Goal: Ask a question: Seek information or help from site administrators or community

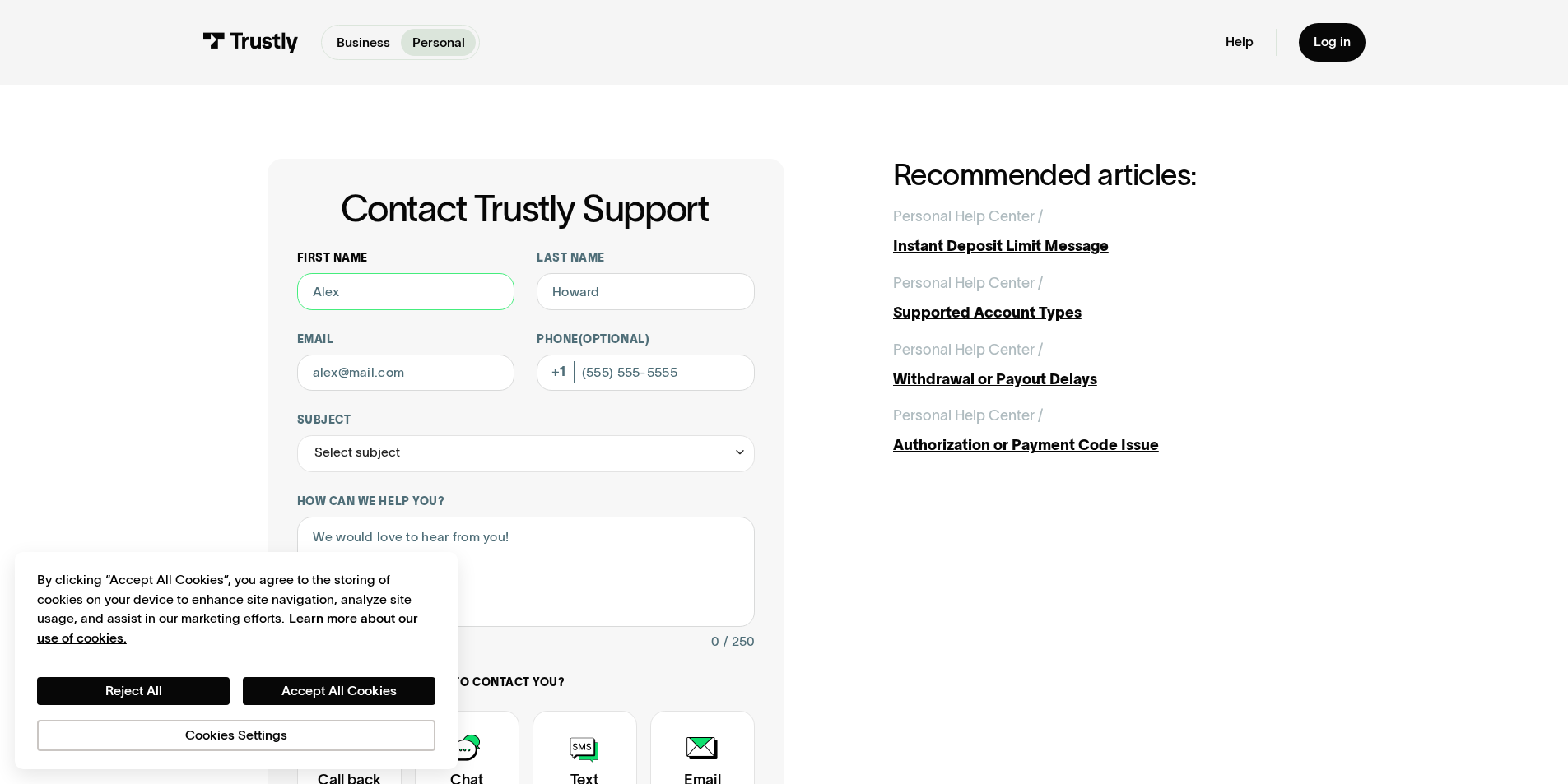
click at [393, 278] on input "First name" at bounding box center [406, 292] width 218 height 37
type input "[PERSON_NAME]"
type input "[EMAIL_ADDRESS][DOMAIN_NAME]"
type input "[PHONE_NUMBER]"
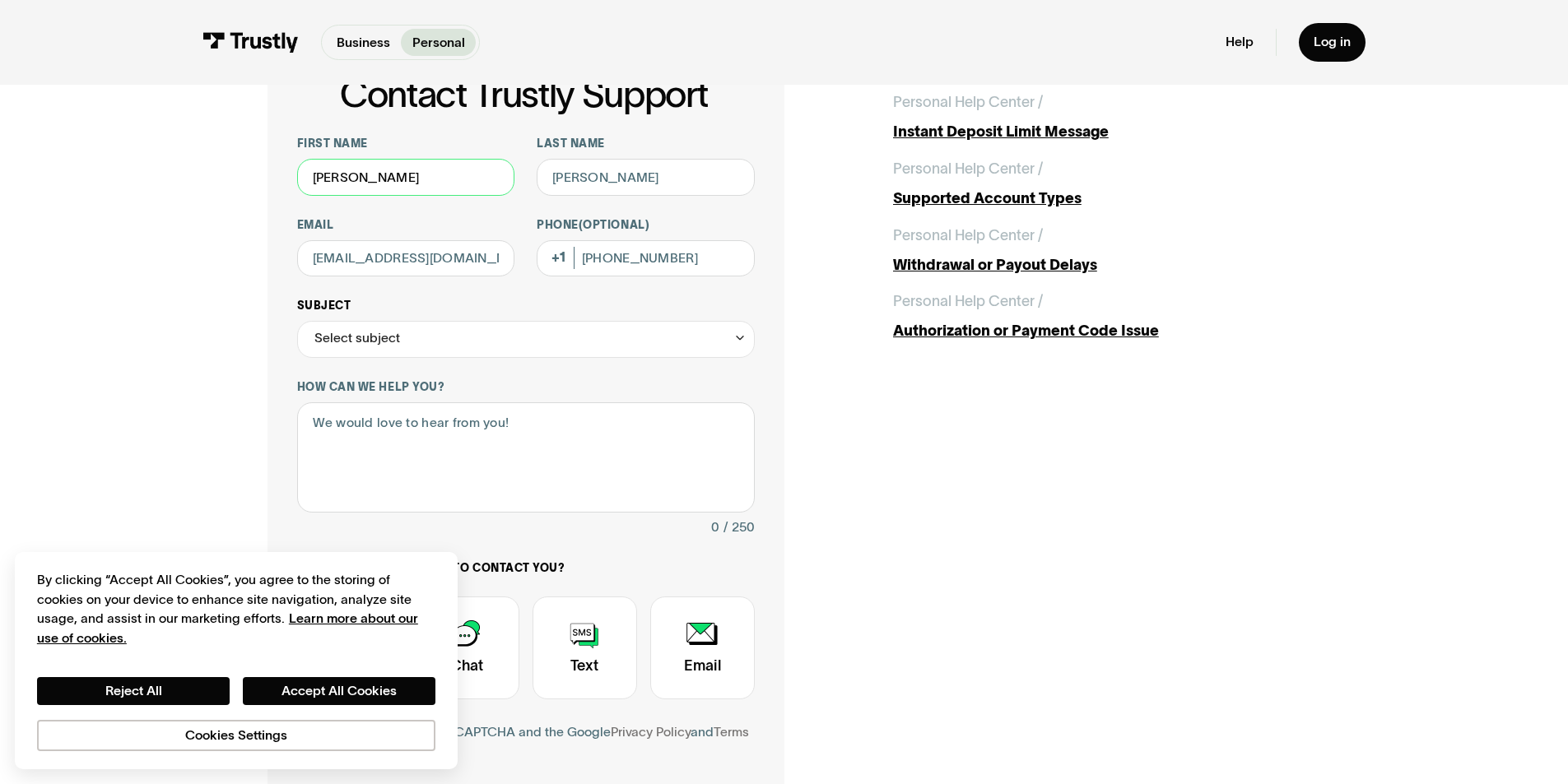
scroll to position [109, 0]
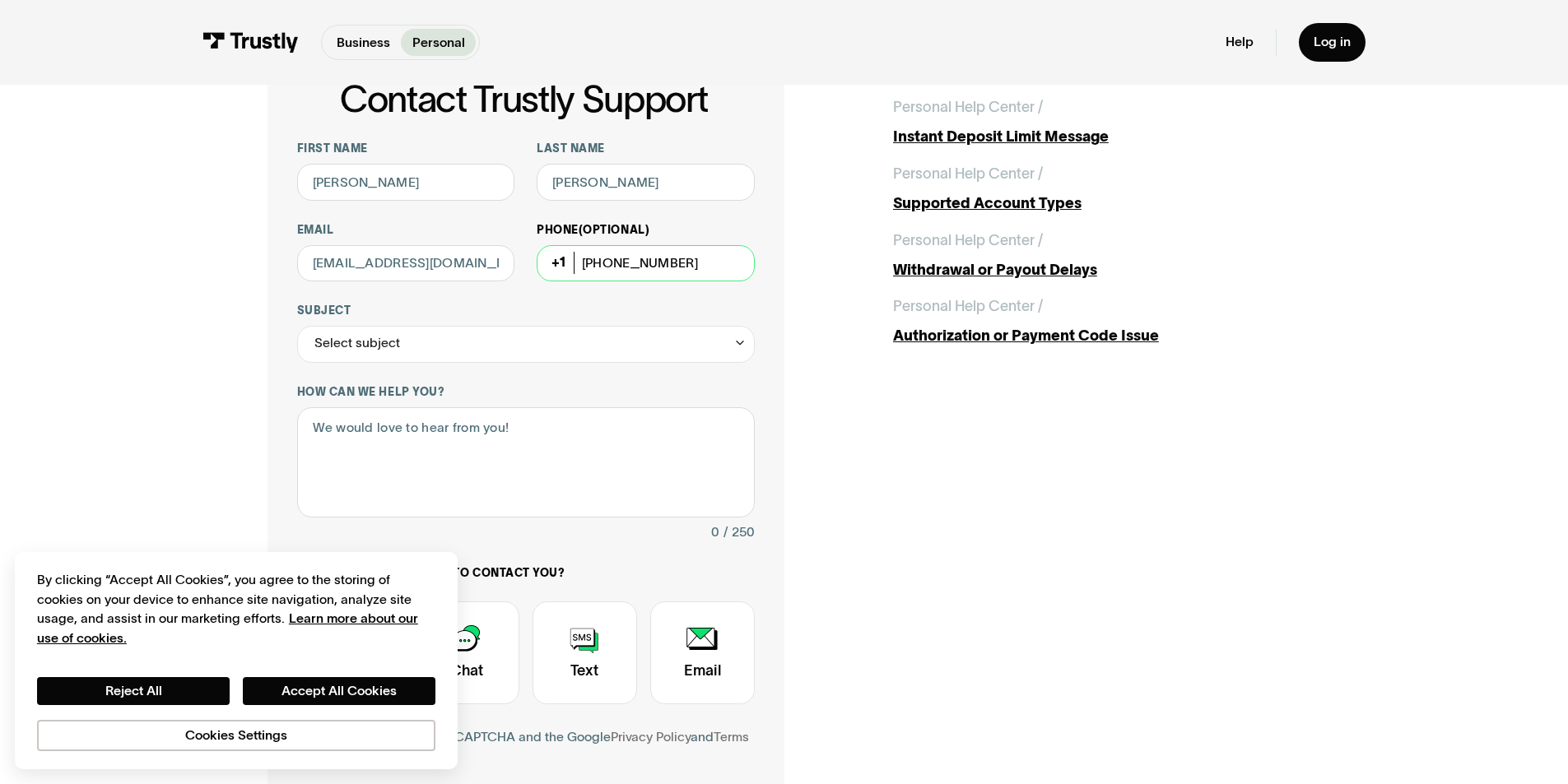
click at [736, 272] on input "(702) 908-2375" at bounding box center [645, 264] width 218 height 37
click at [490, 306] on label "Subject" at bounding box center [525, 311] width 457 height 14
click at [490, 326] on input "Subject" at bounding box center [525, 344] width 457 height 37
click at [468, 335] on div "Select subject" at bounding box center [525, 344] width 457 height 37
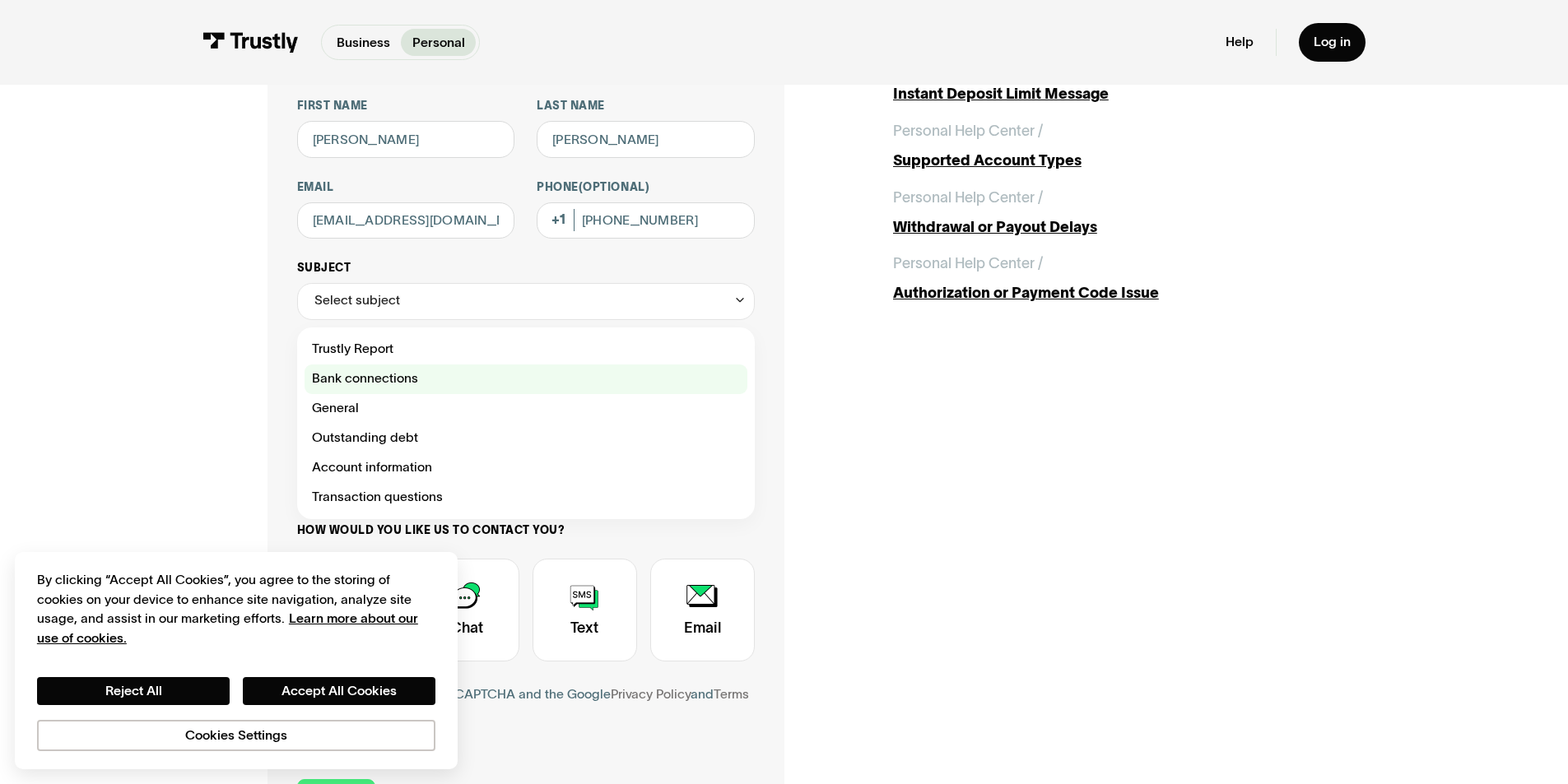
scroll to position [220, 0]
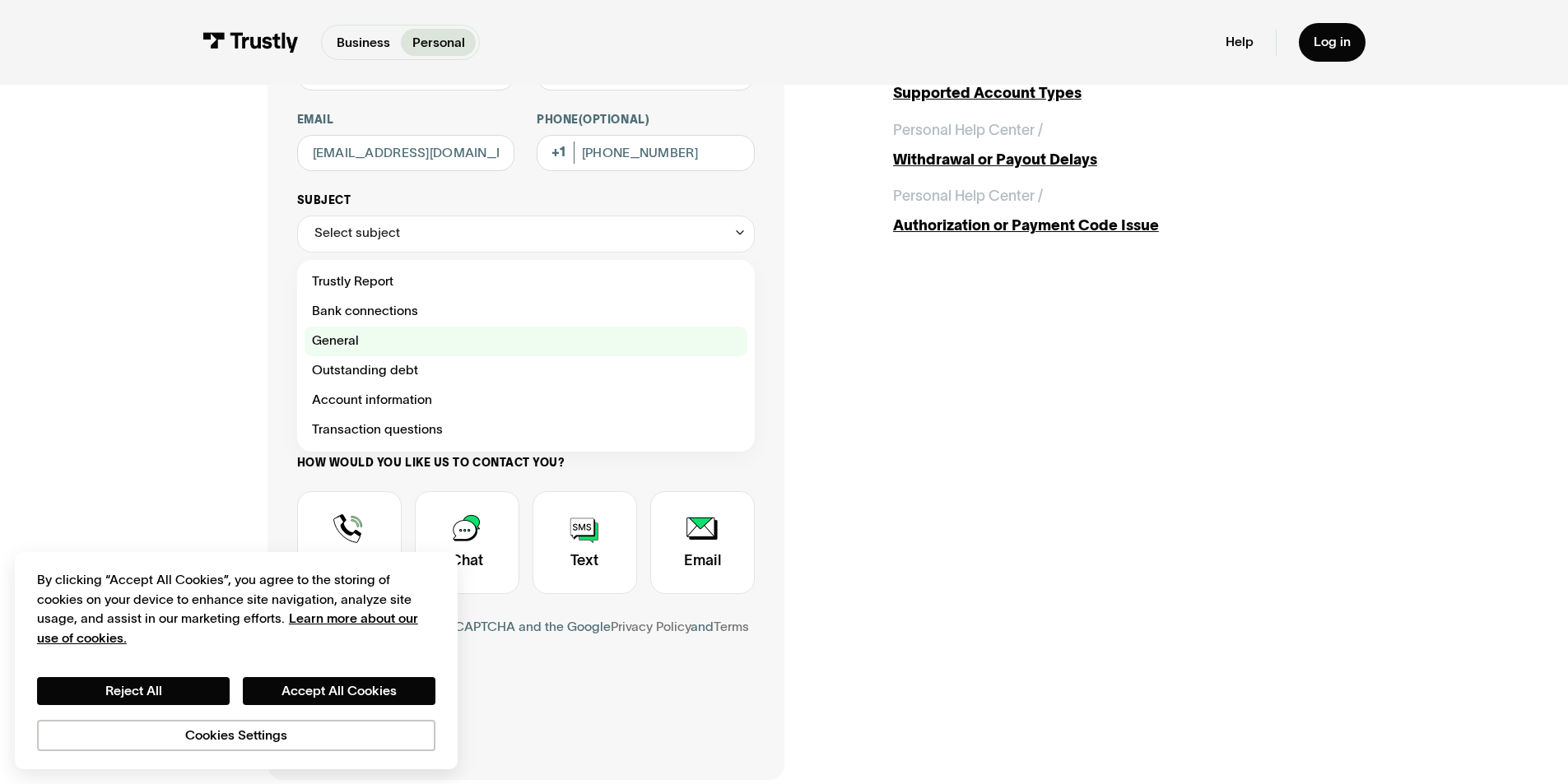
click at [403, 339] on div "Contact Trustly Support" at bounding box center [526, 341] width 443 height 30
type input "*******"
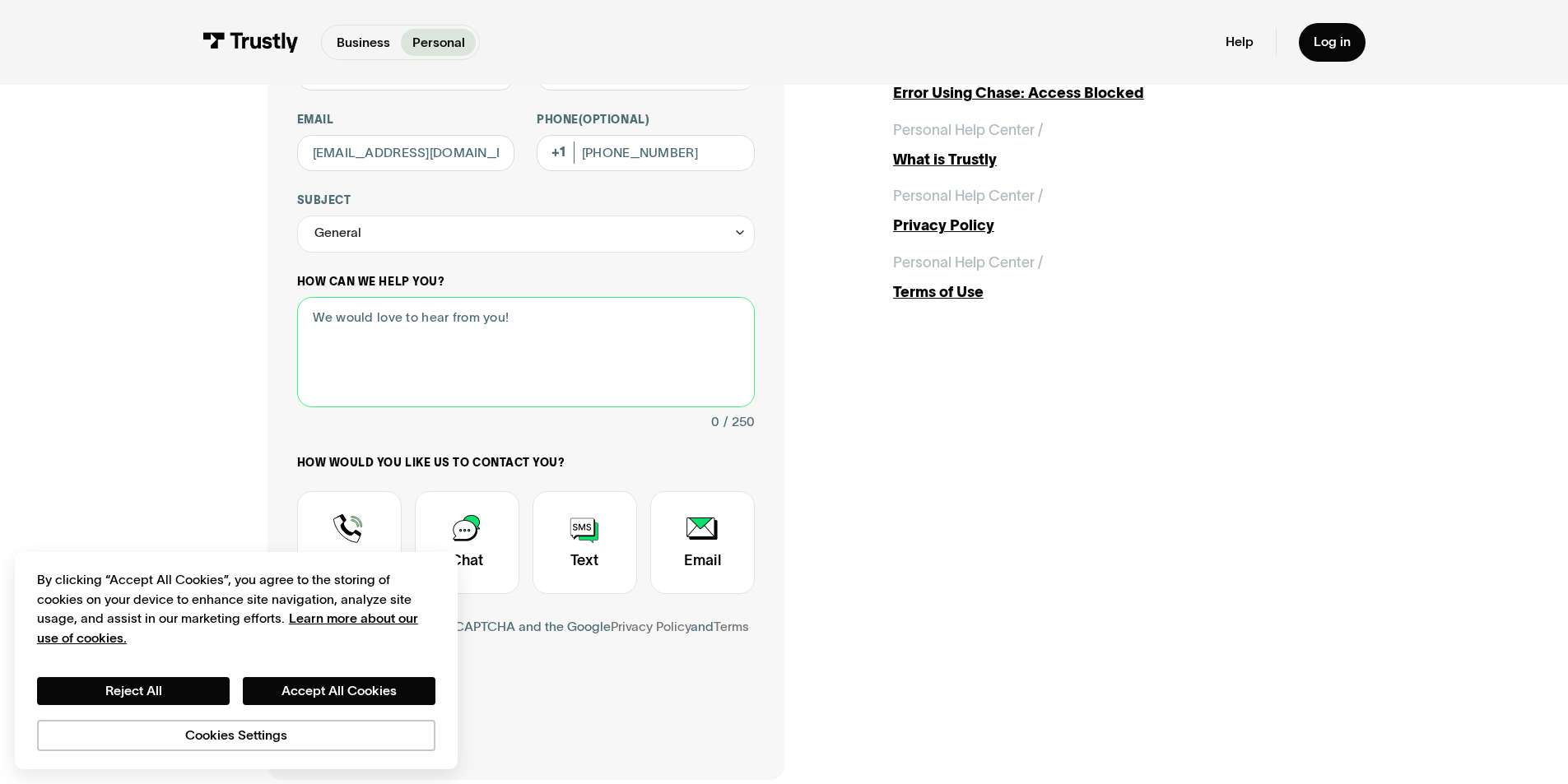
click at [436, 315] on textarea "How can we help you?" at bounding box center [525, 352] width 457 height 111
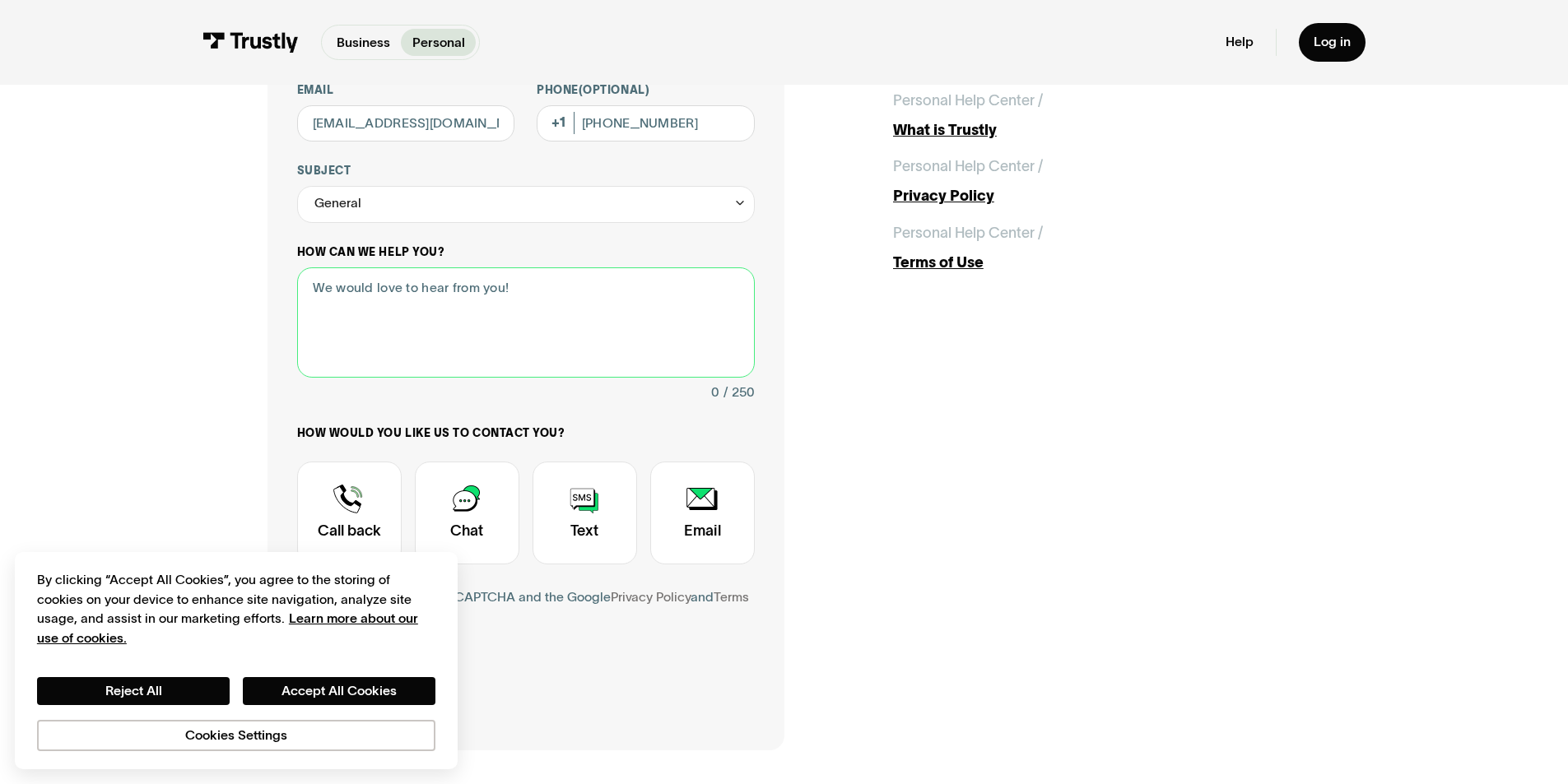
scroll to position [329, 0]
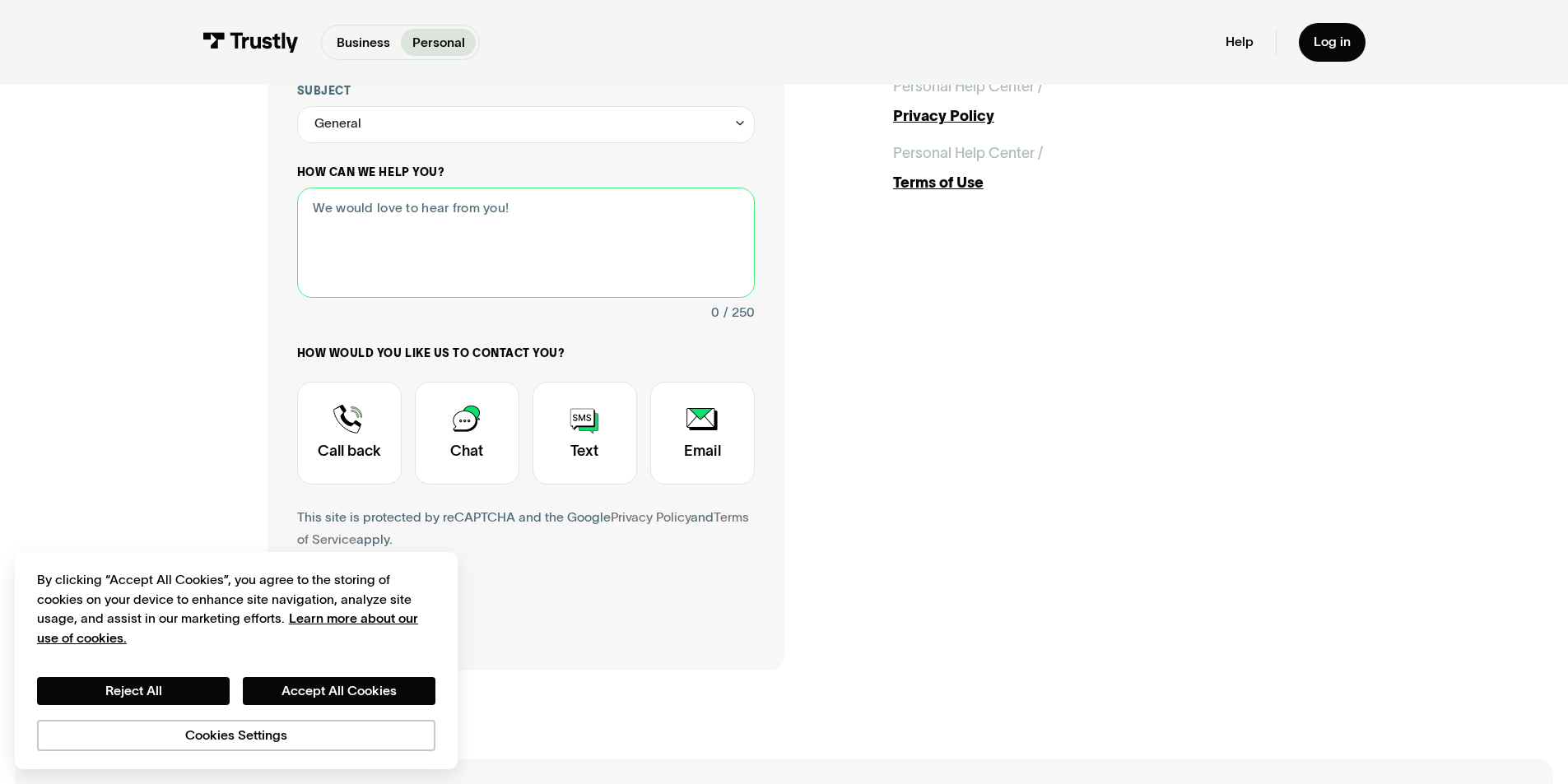
click at [518, 266] on textarea "How can we help you?" at bounding box center [525, 243] width 457 height 111
paste textarea "Hello Trustly Support, My name is Michael Carroll, and I’ve been advised by bot…"
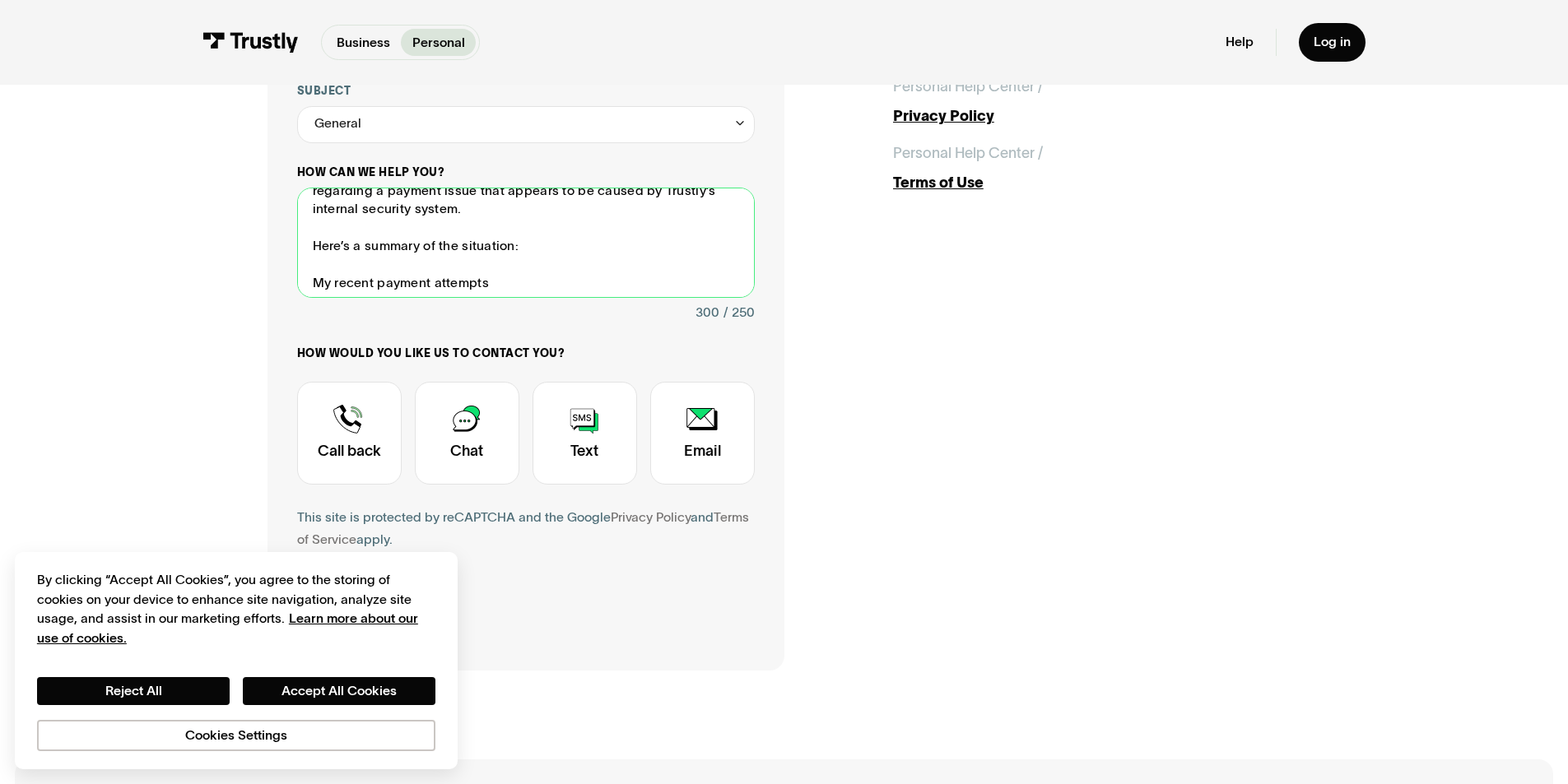
scroll to position [98, 0]
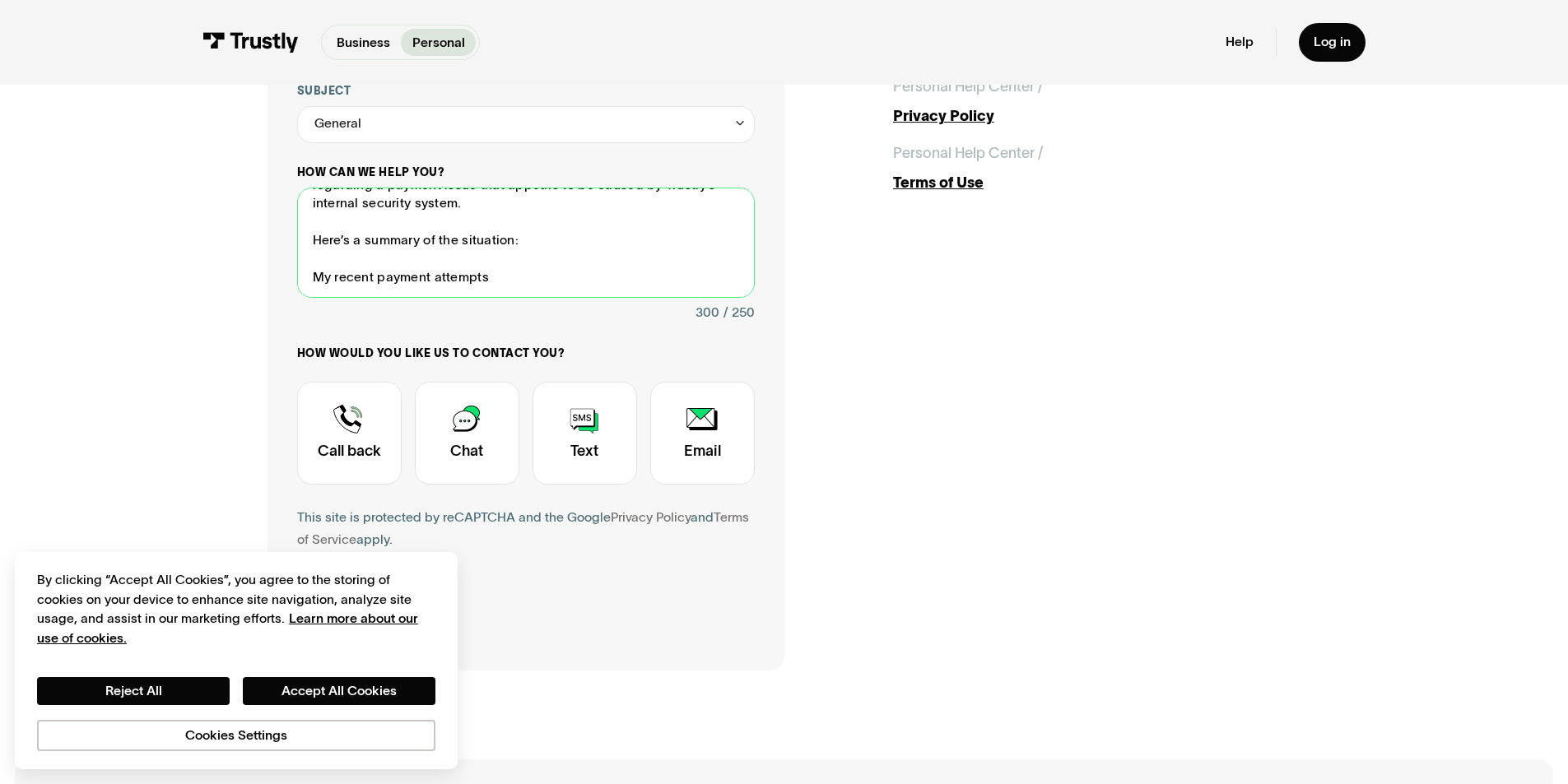
click at [529, 266] on textarea "Hello Trustly Support, My name is Michael Carroll, and I’ve been advised by bot…" at bounding box center [525, 243] width 457 height 111
paste textarea "i, I’m having payment issues through ClubWPT Gold. My Visa (7327) and Capital O…"
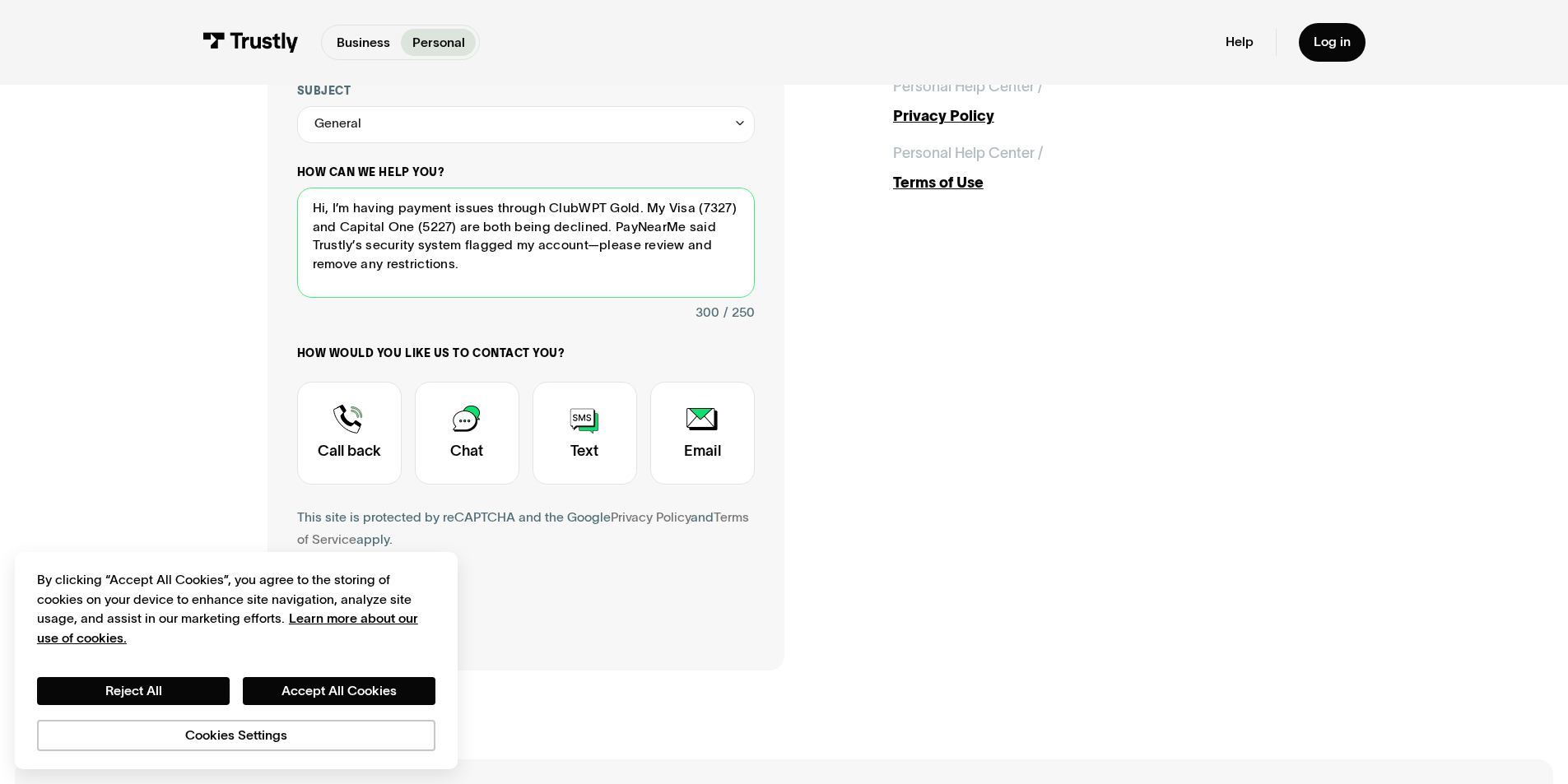
scroll to position [0, 0]
type textarea "Hi, I’m having payment issues through ClubWPT Gold. My Visa (7327) and Capital …"
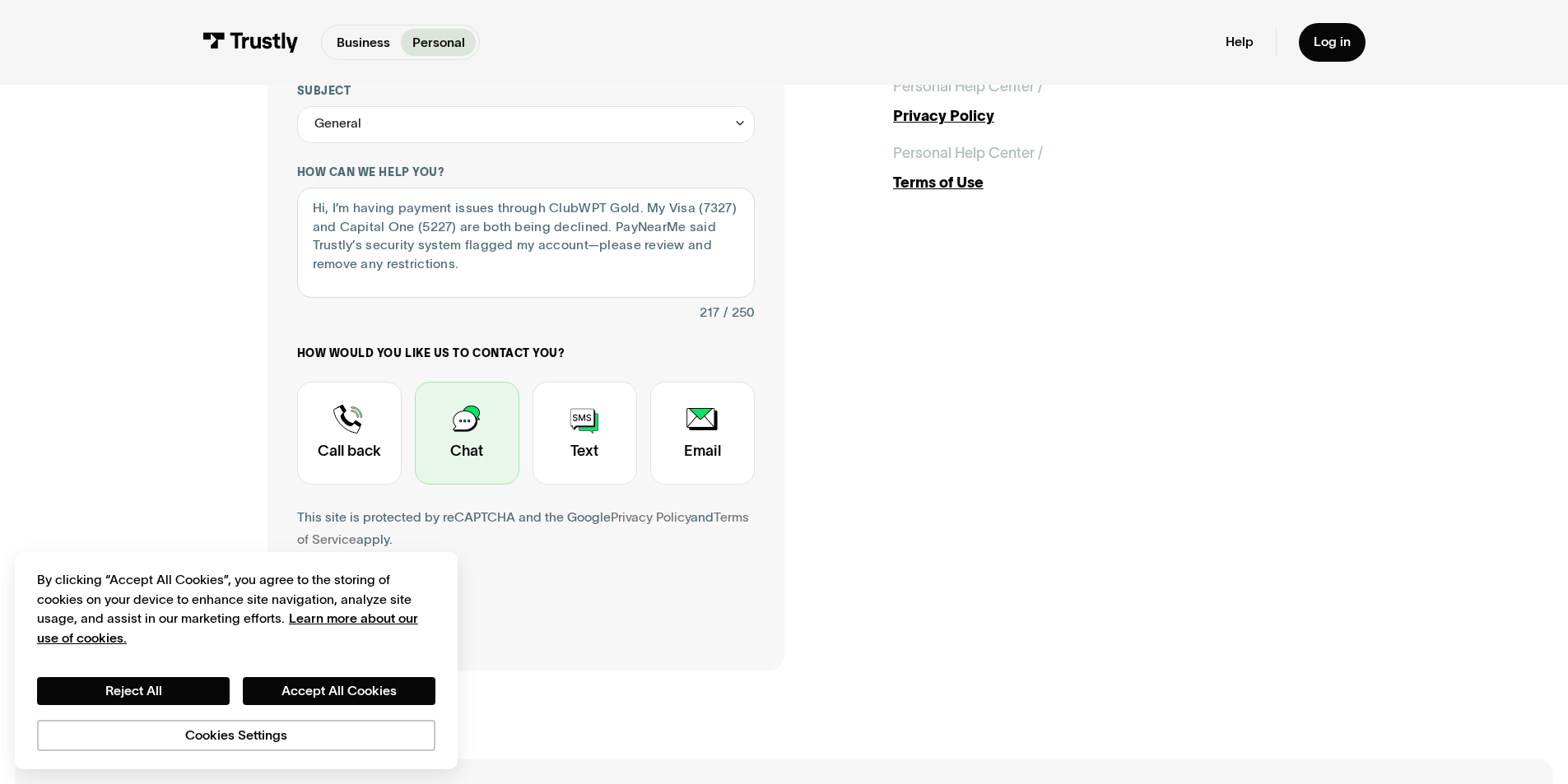
click at [473, 416] on div "Contact Trustly Support" at bounding box center [467, 433] width 104 height 103
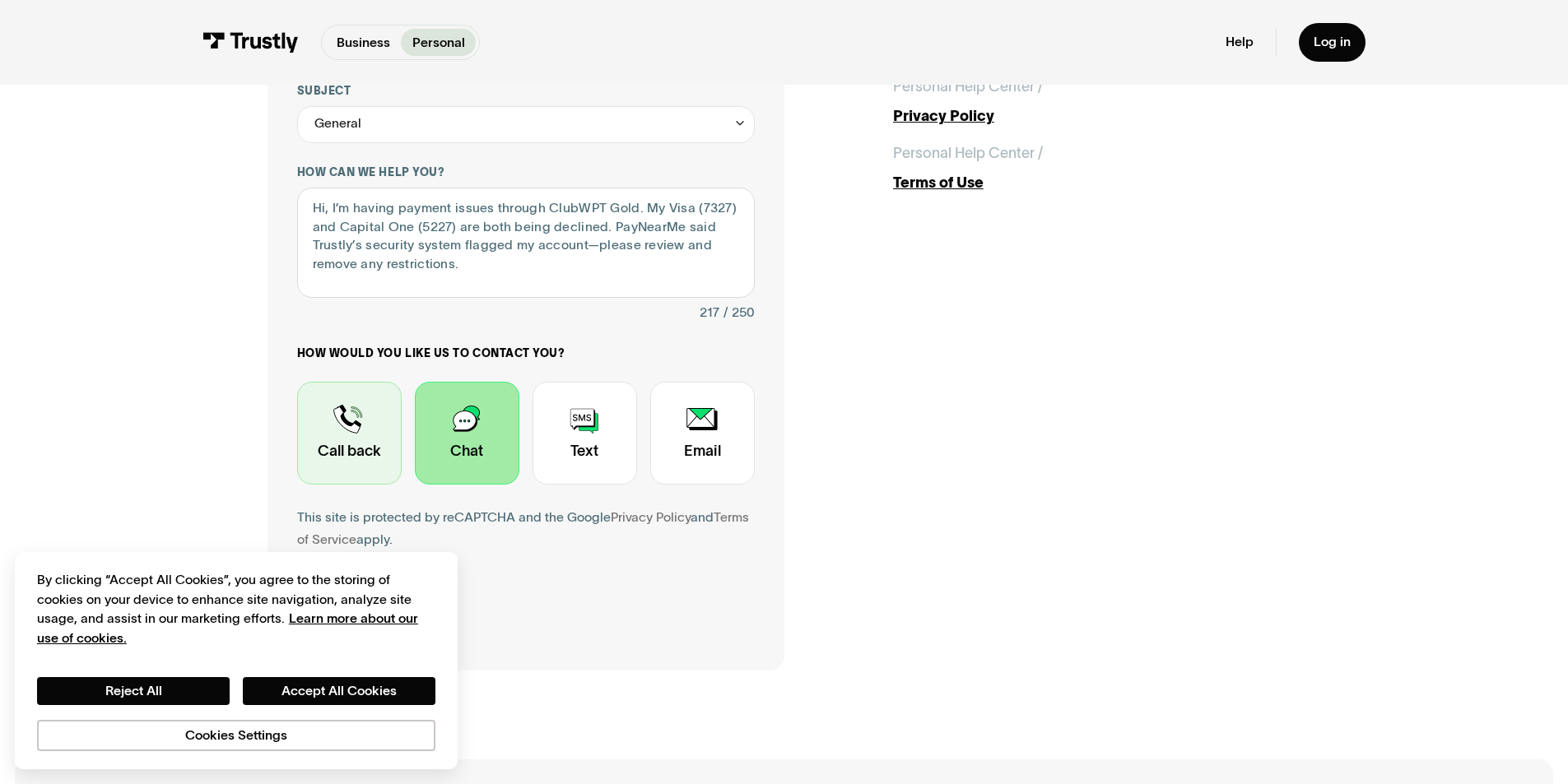
click at [378, 423] on div "Contact Trustly Support" at bounding box center [349, 433] width 104 height 103
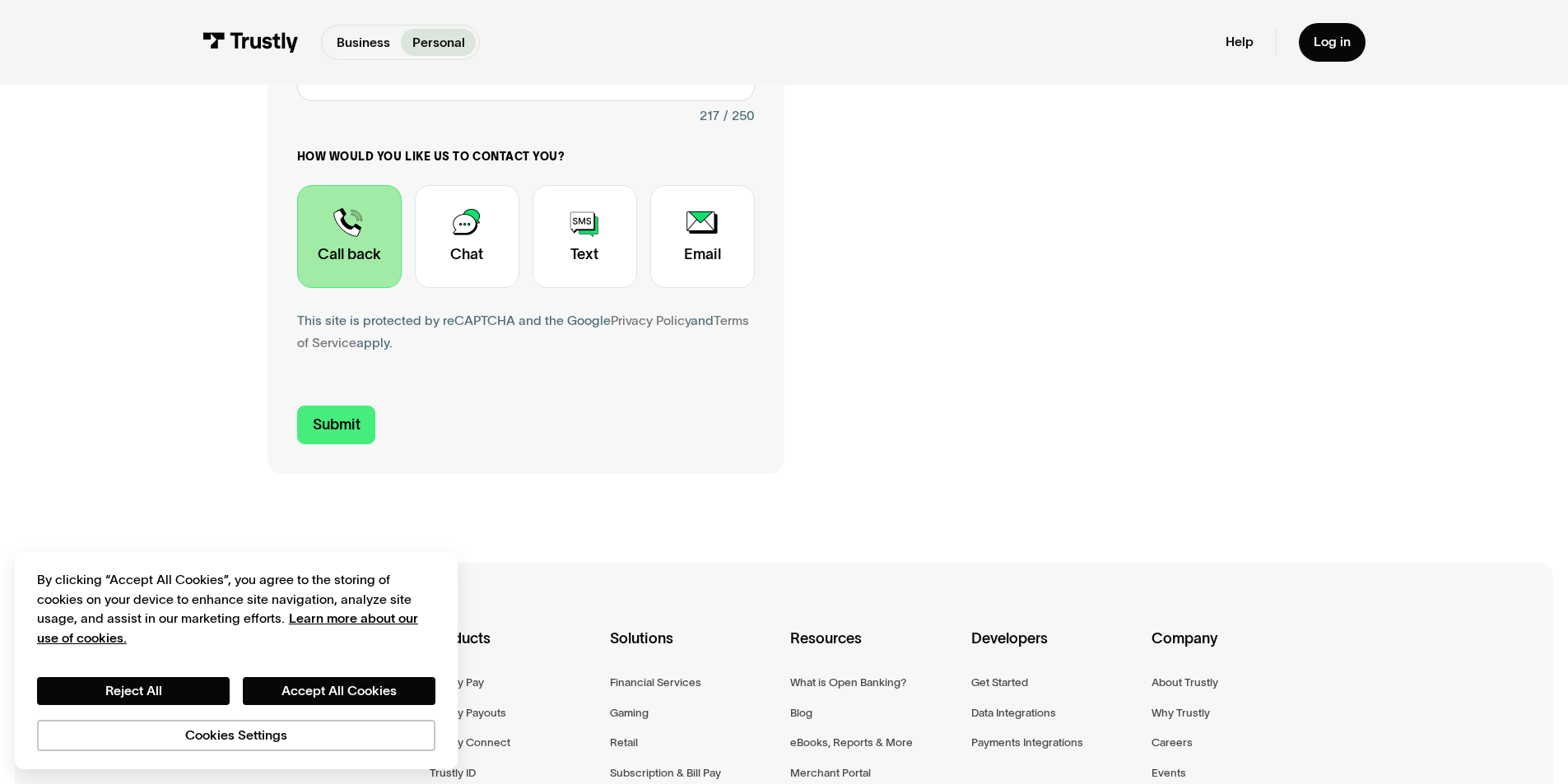
scroll to position [549, 0]
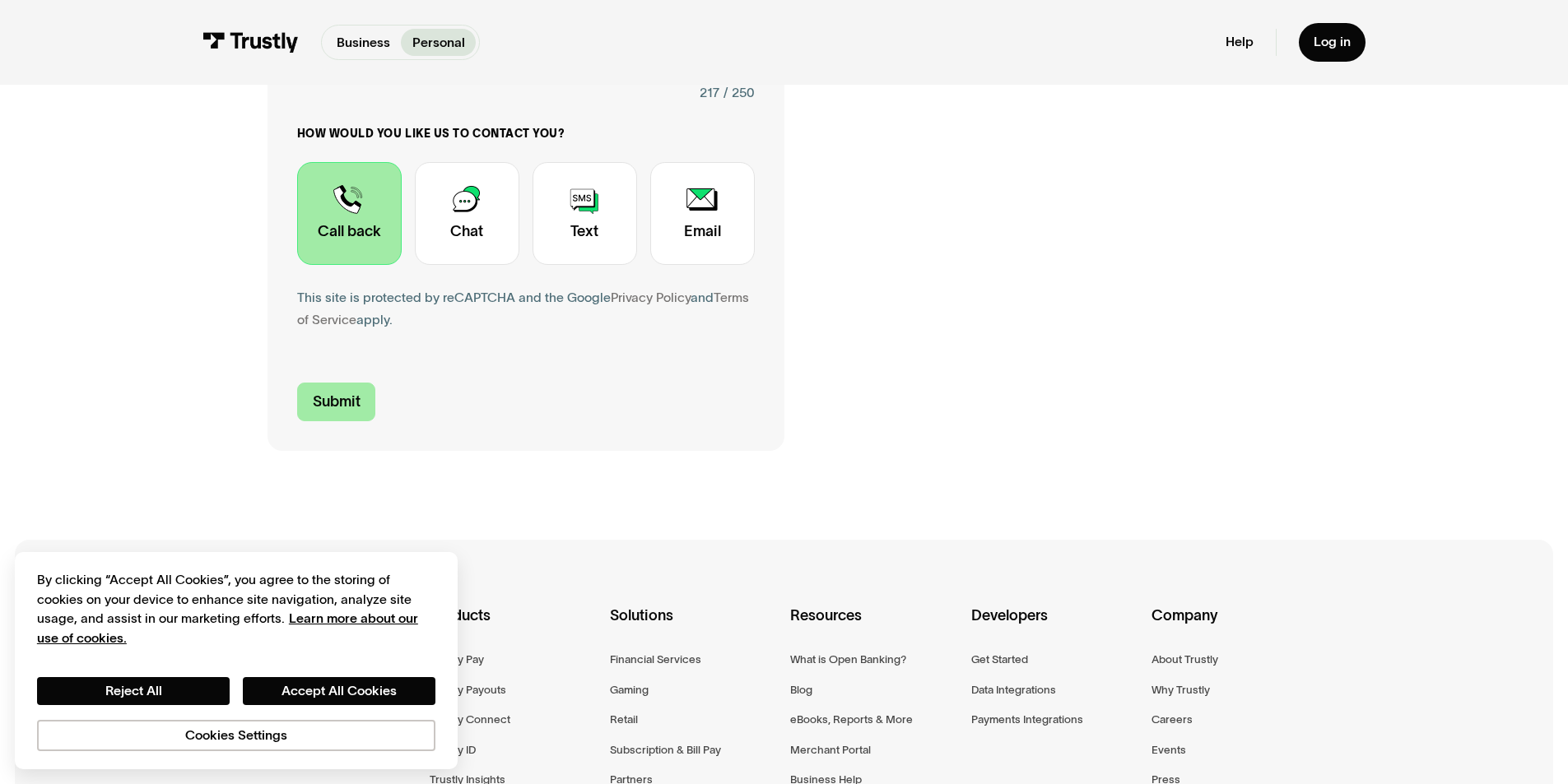
click at [355, 406] on input "Submit" at bounding box center [336, 402] width 79 height 39
type input "+17029082375"
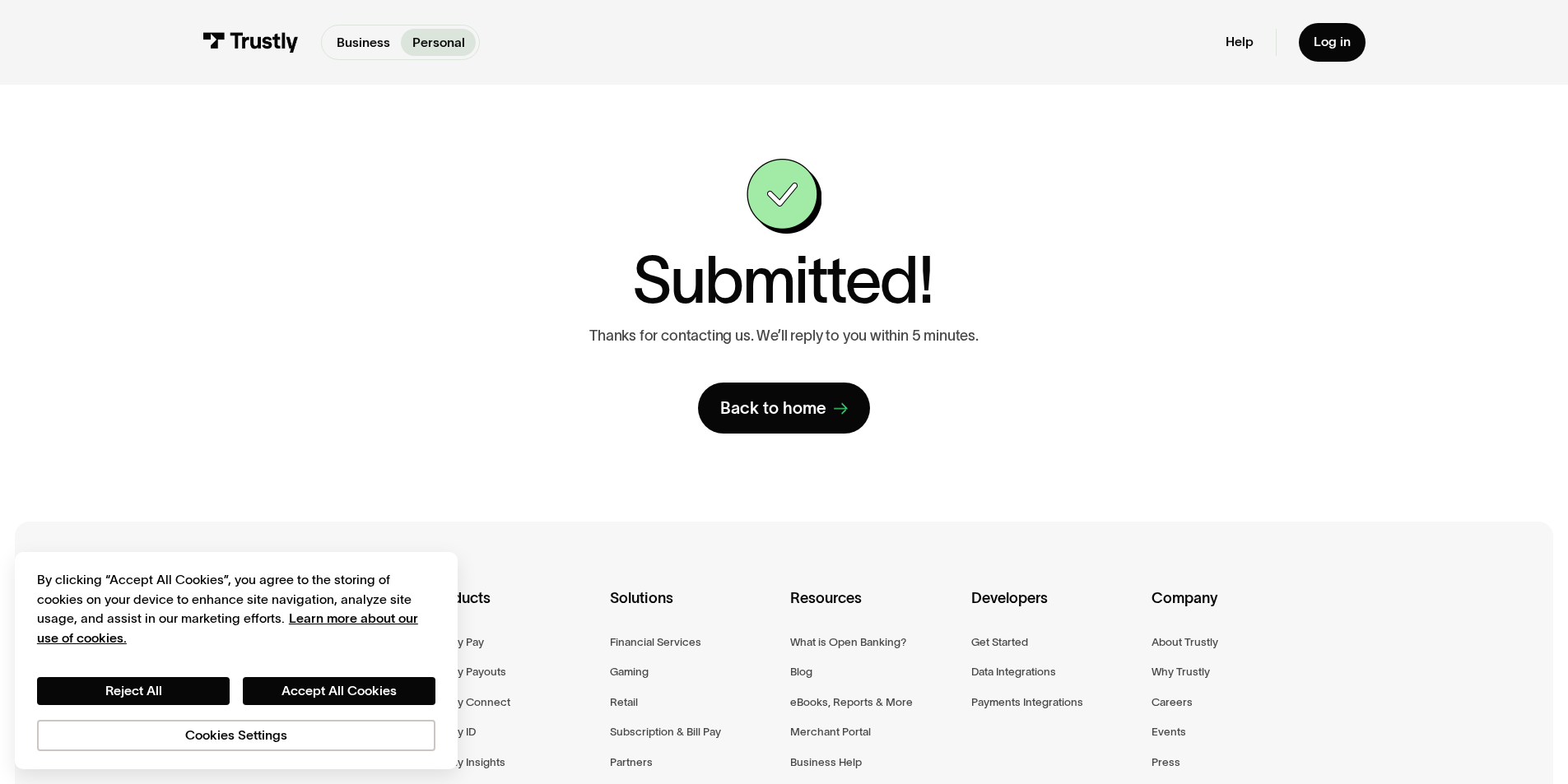
click at [1557, 0] on div "Business Personal Business Personal Help Log in Business Personal Help Log in" at bounding box center [784, 42] width 1568 height 85
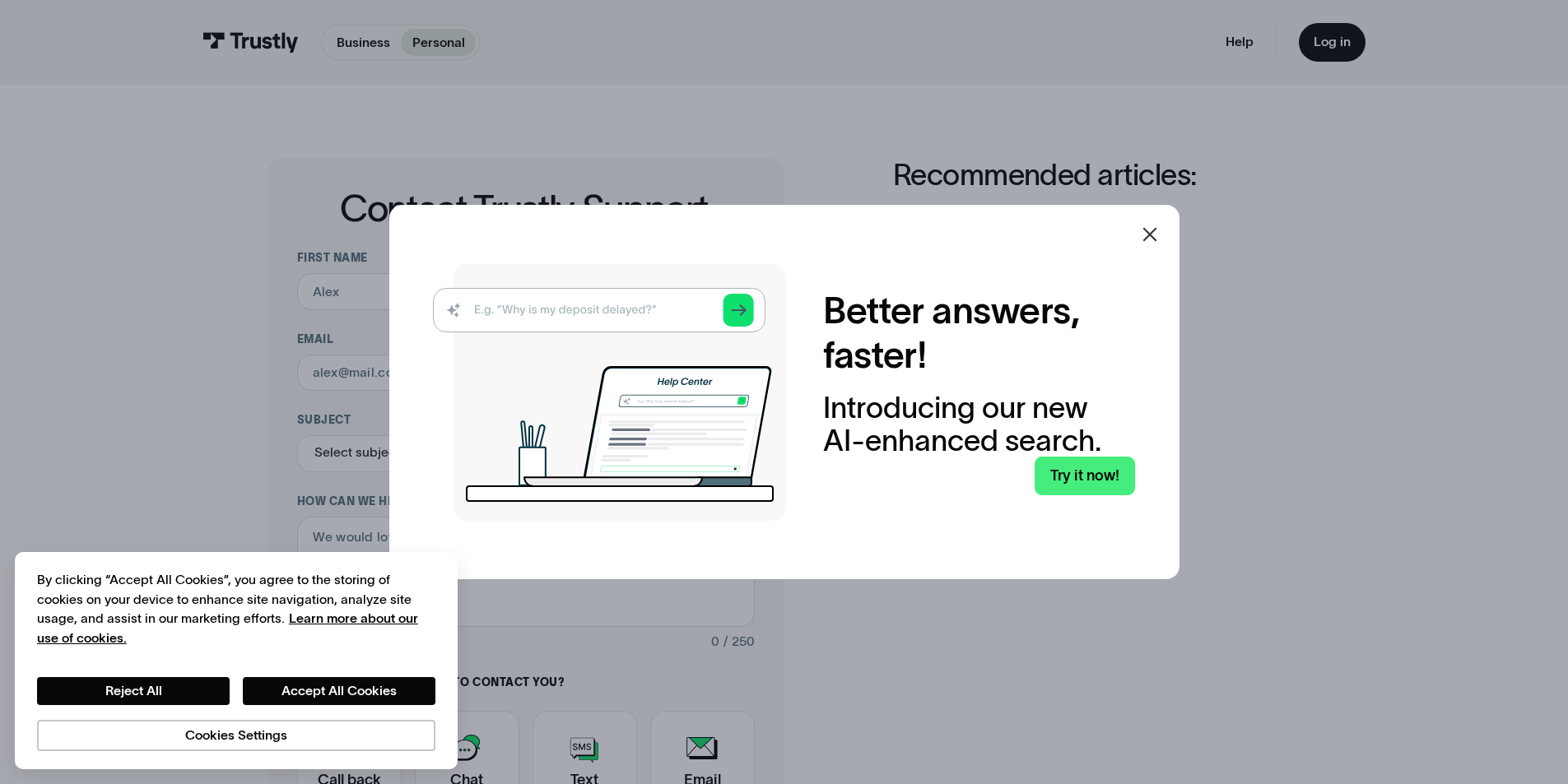
click at [1150, 221] on div at bounding box center [1150, 234] width 40 height 40
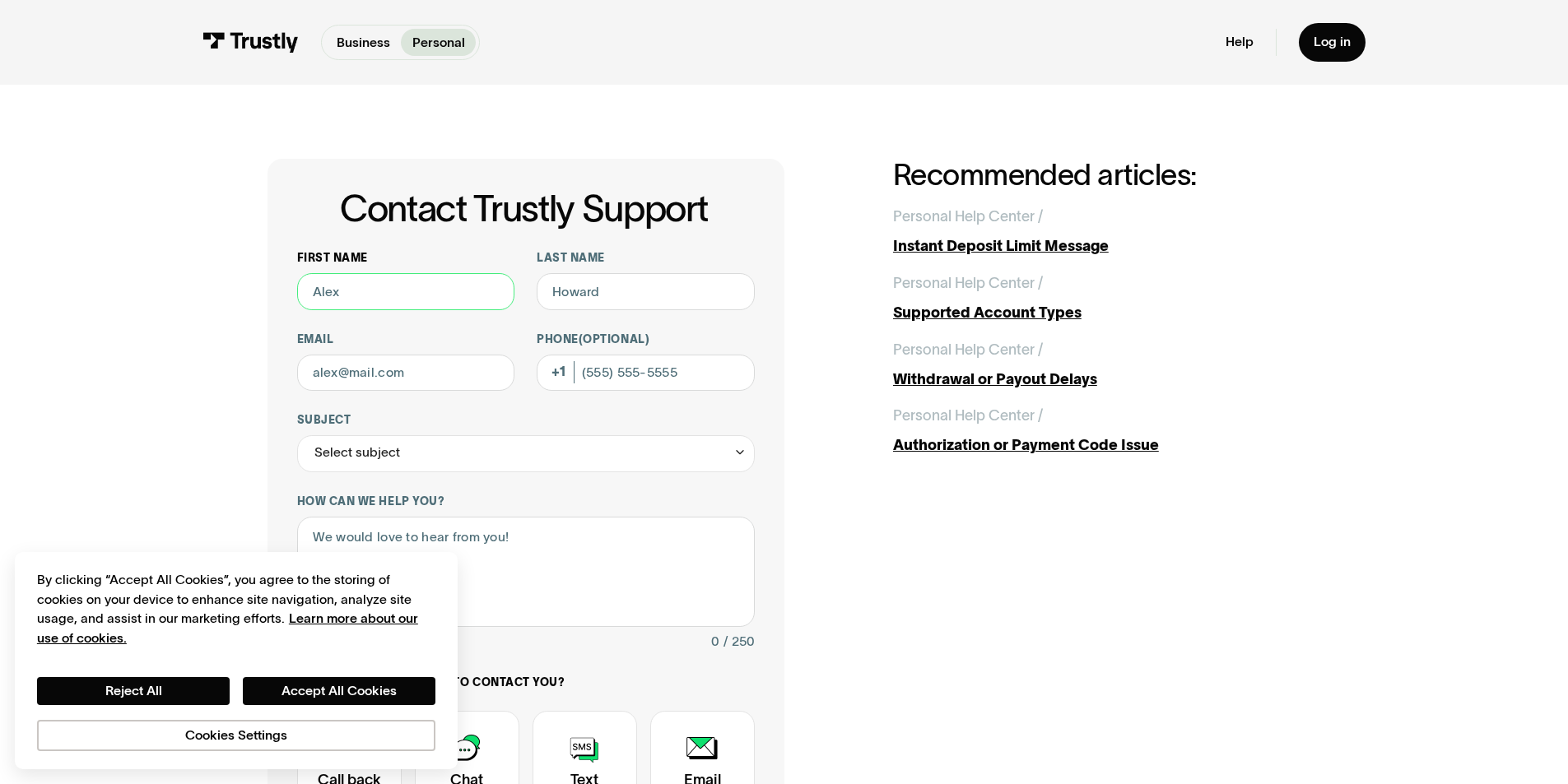
click at [363, 282] on input "First name" at bounding box center [406, 292] width 218 height 37
type input "Michael"
type input "Carroll"
type input "mcmikehdhd@gmail.com"
type input "(702) 908-2375"
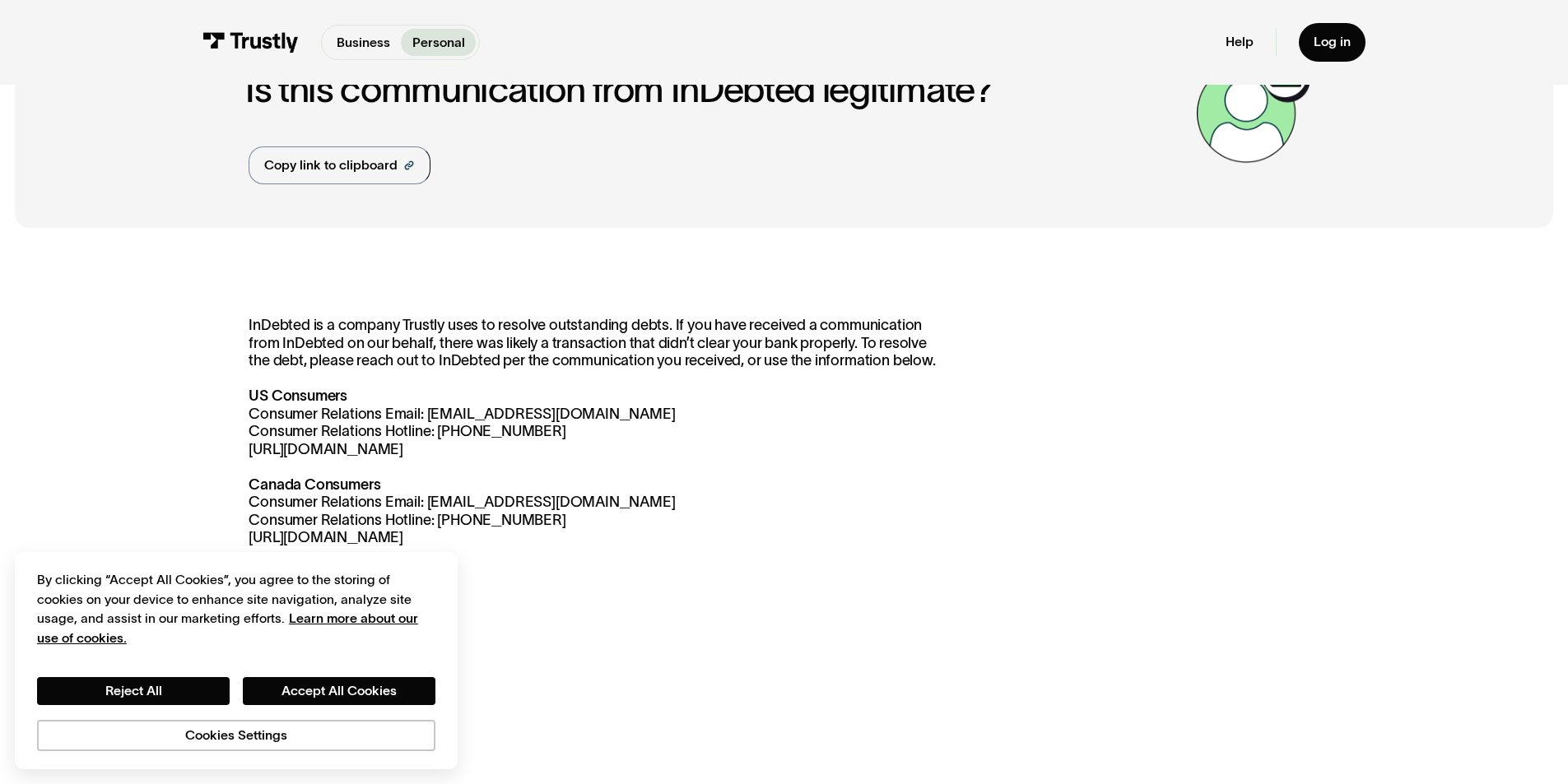
scroll to position [109, 0]
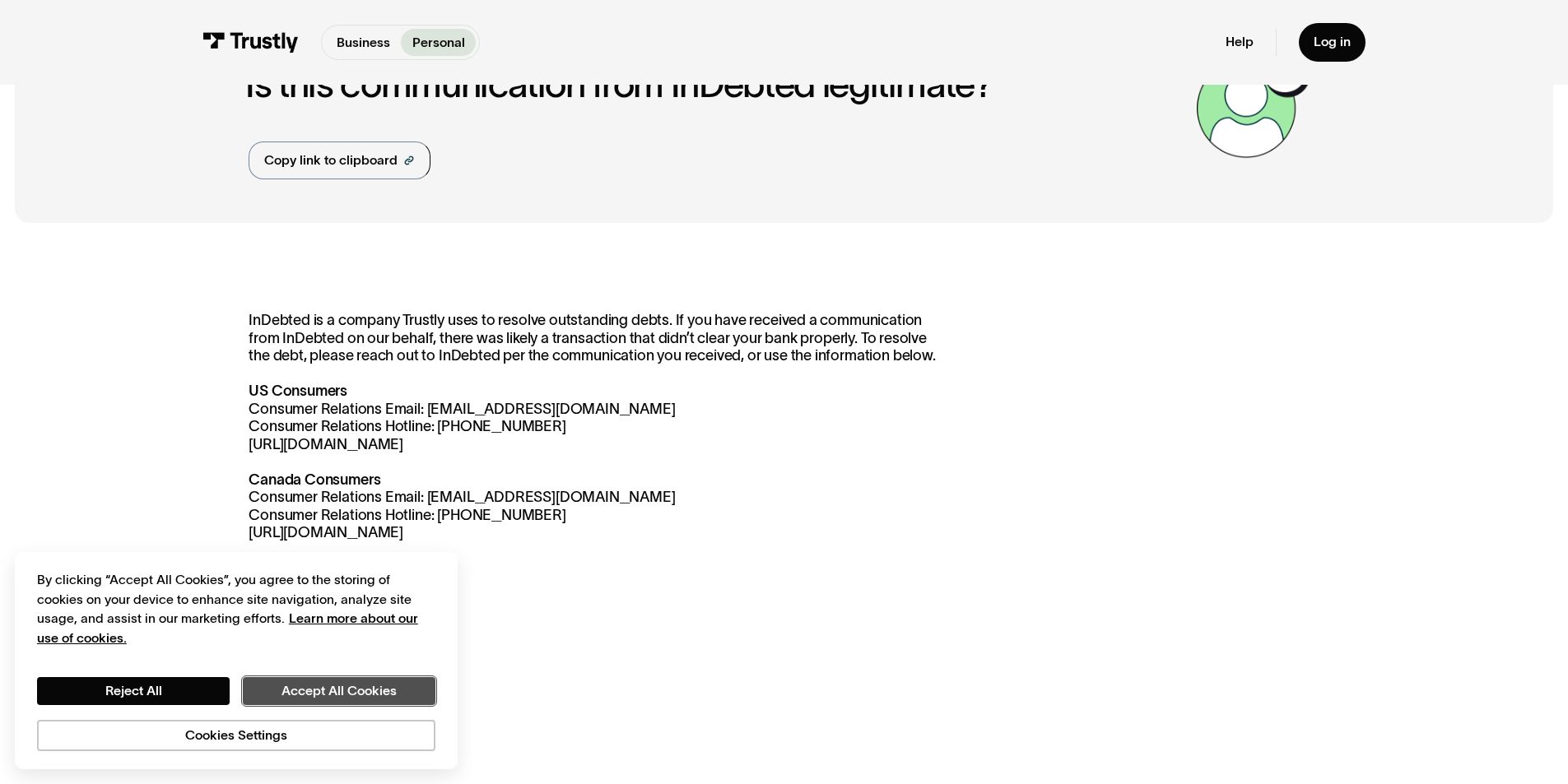
click at [363, 682] on button "Accept All Cookies" at bounding box center [339, 691] width 193 height 28
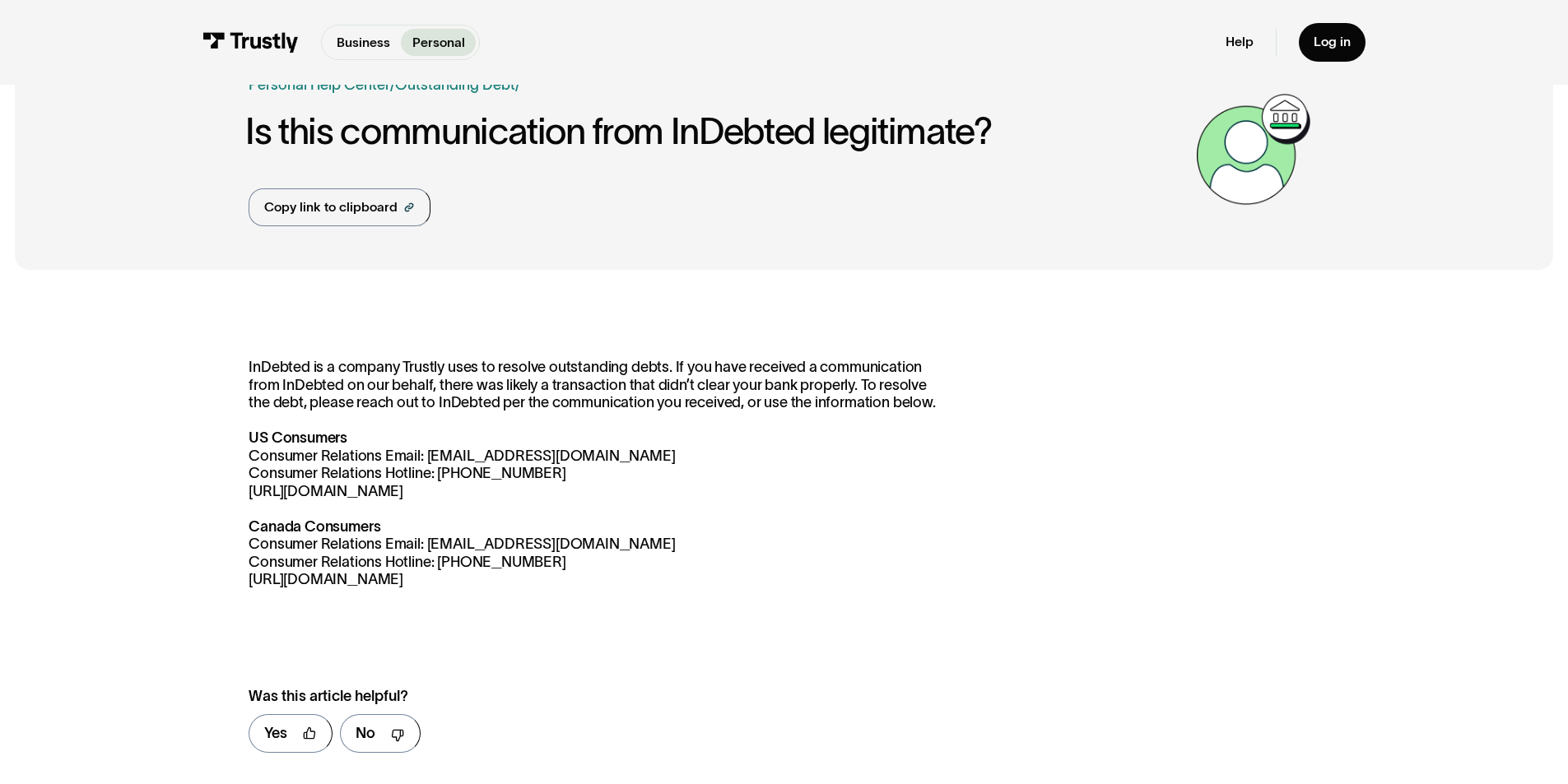
scroll to position [0, 0]
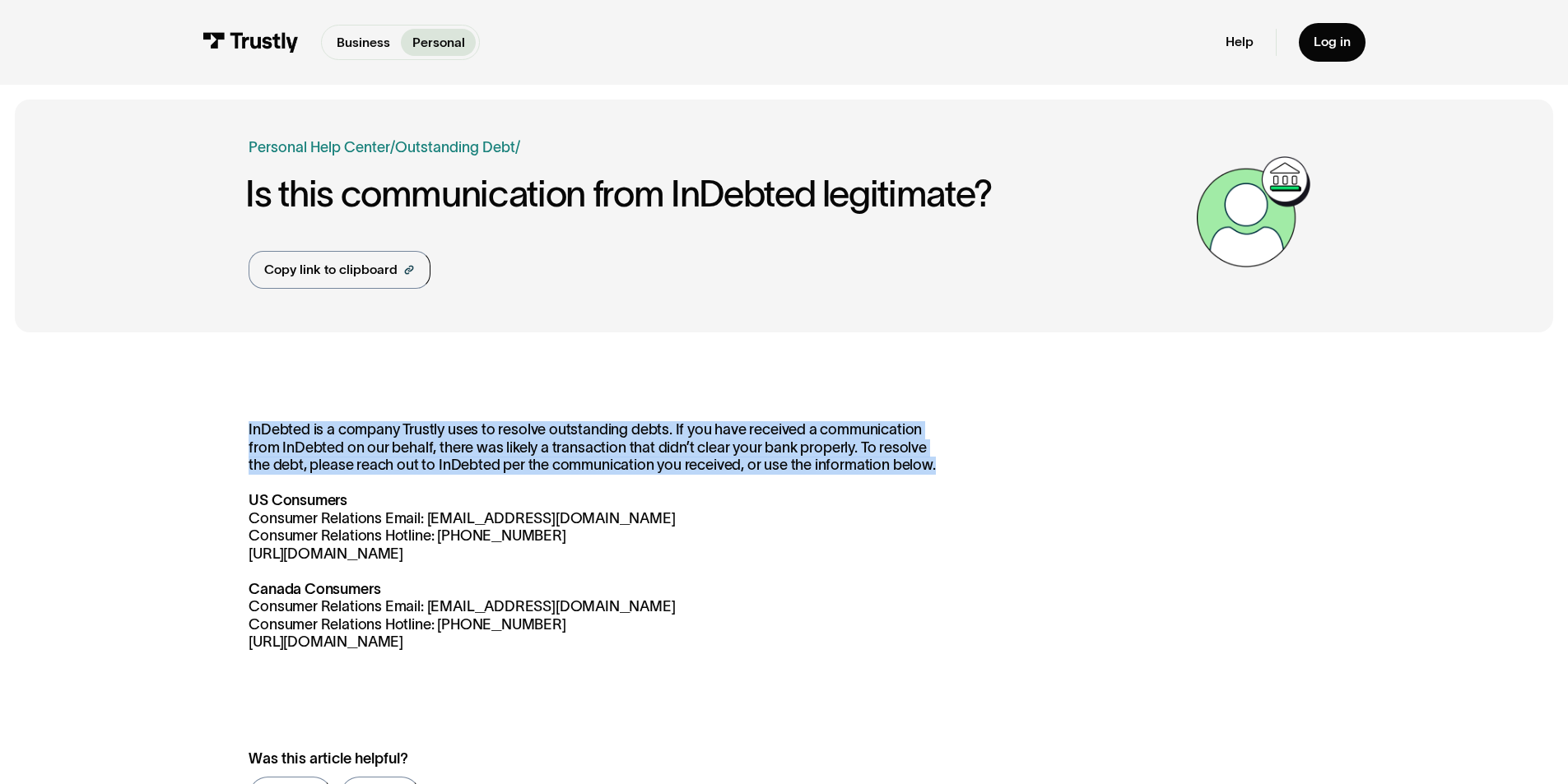
drag, startPoint x: 235, startPoint y: 428, endPoint x: 976, endPoint y: 469, distance: 742.1
click at [976, 469] on div "InDebted is a company Trustly uses to resolve outstanding debts. If you have re…" at bounding box center [783, 625] width 1538 height 557
click at [976, 469] on div "InDebted is a company Trustly uses to resolve outstanding debts. If you have re…" at bounding box center [783, 626] width 1070 height 409
drag, startPoint x: 976, startPoint y: 469, endPoint x: 194, endPoint y: 435, distance: 782.7
click at [194, 435] on div "InDebted is a company Trustly uses to resolve outstanding debts. If you have re…" at bounding box center [783, 625] width 1538 height 557
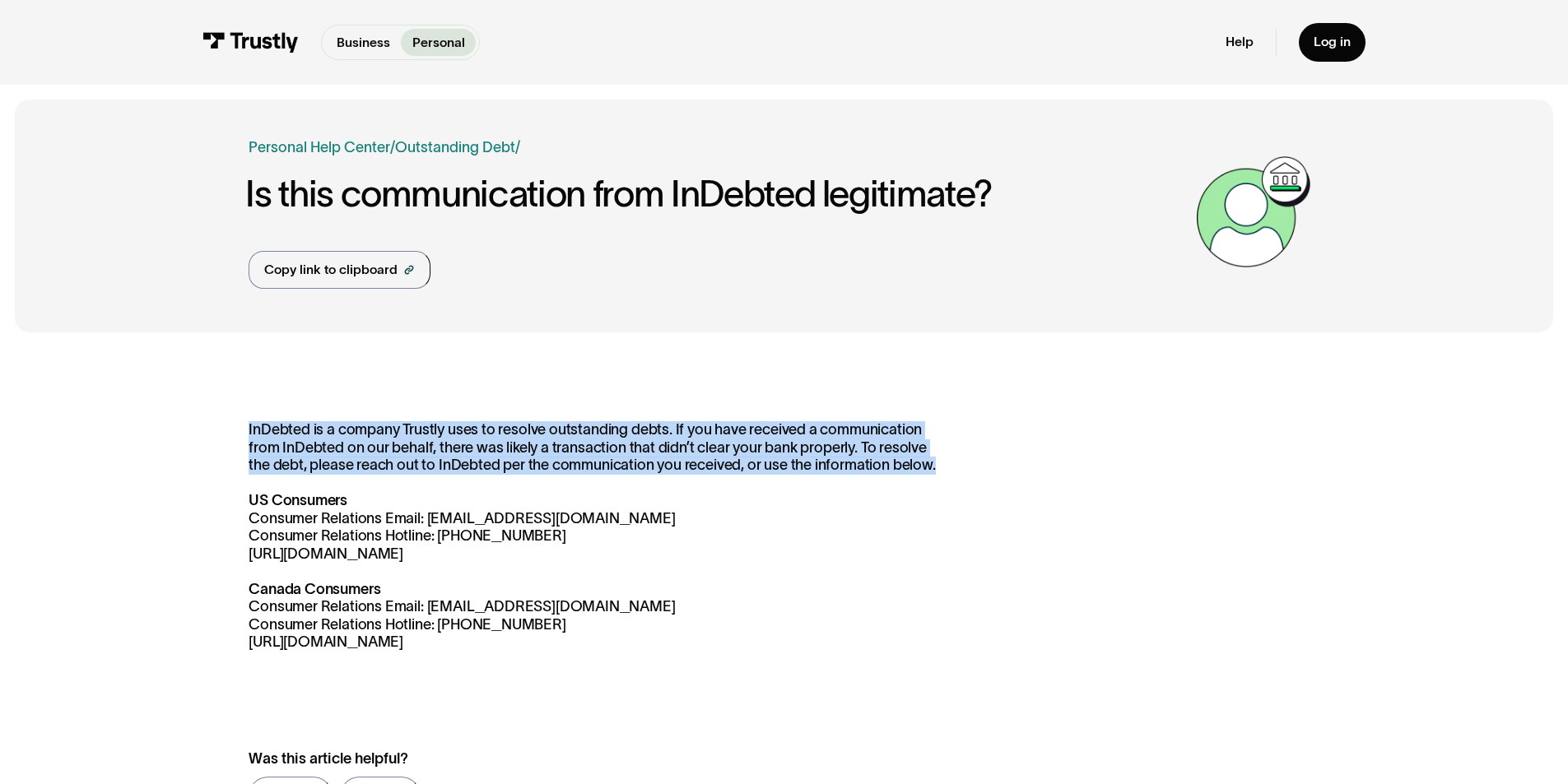
click at [567, 442] on p "InDebted is a company Trustly uses to resolve outstanding debts. If you have re…" at bounding box center [593, 537] width 689 height 231
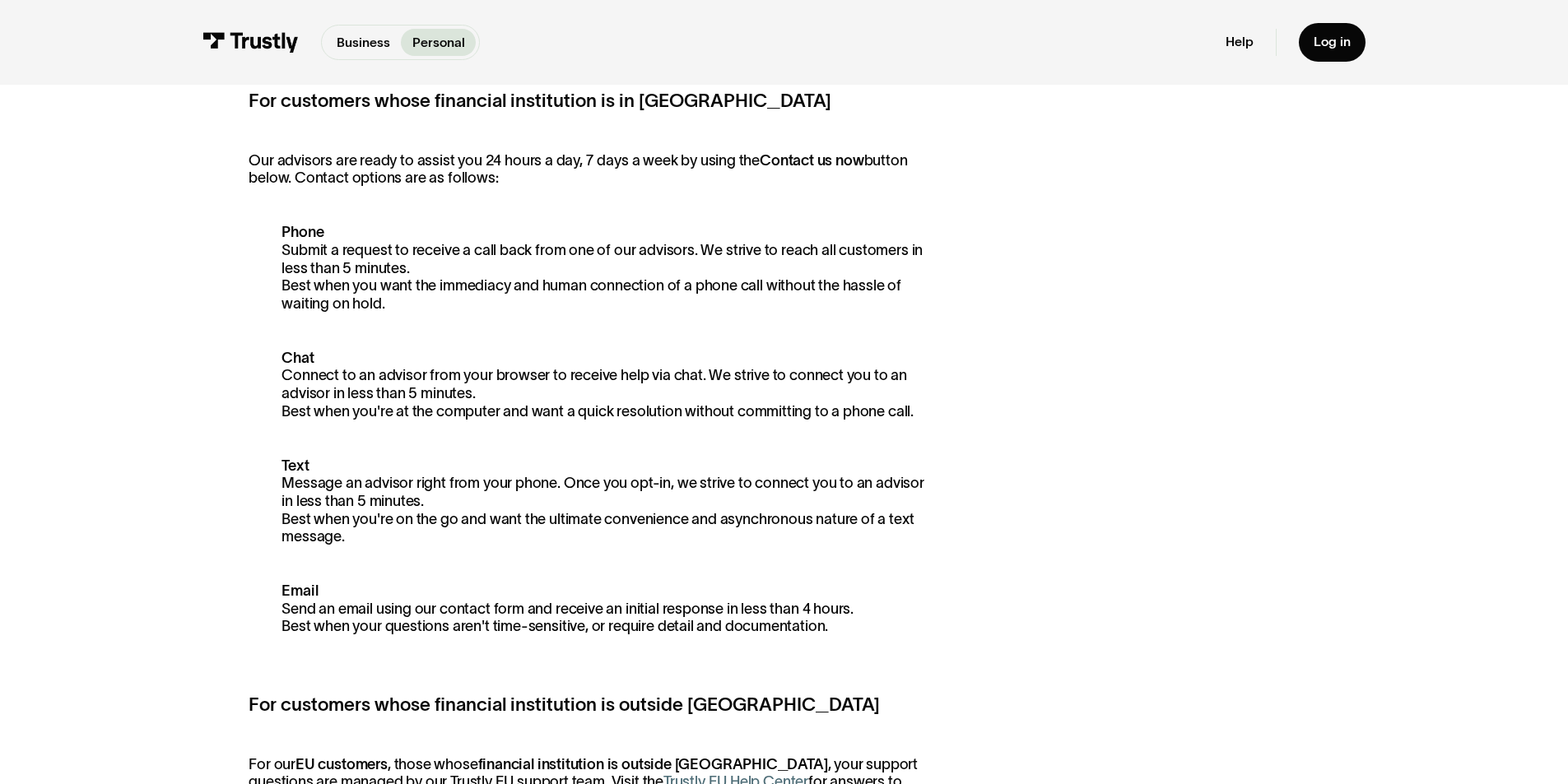
scroll to position [329, 0]
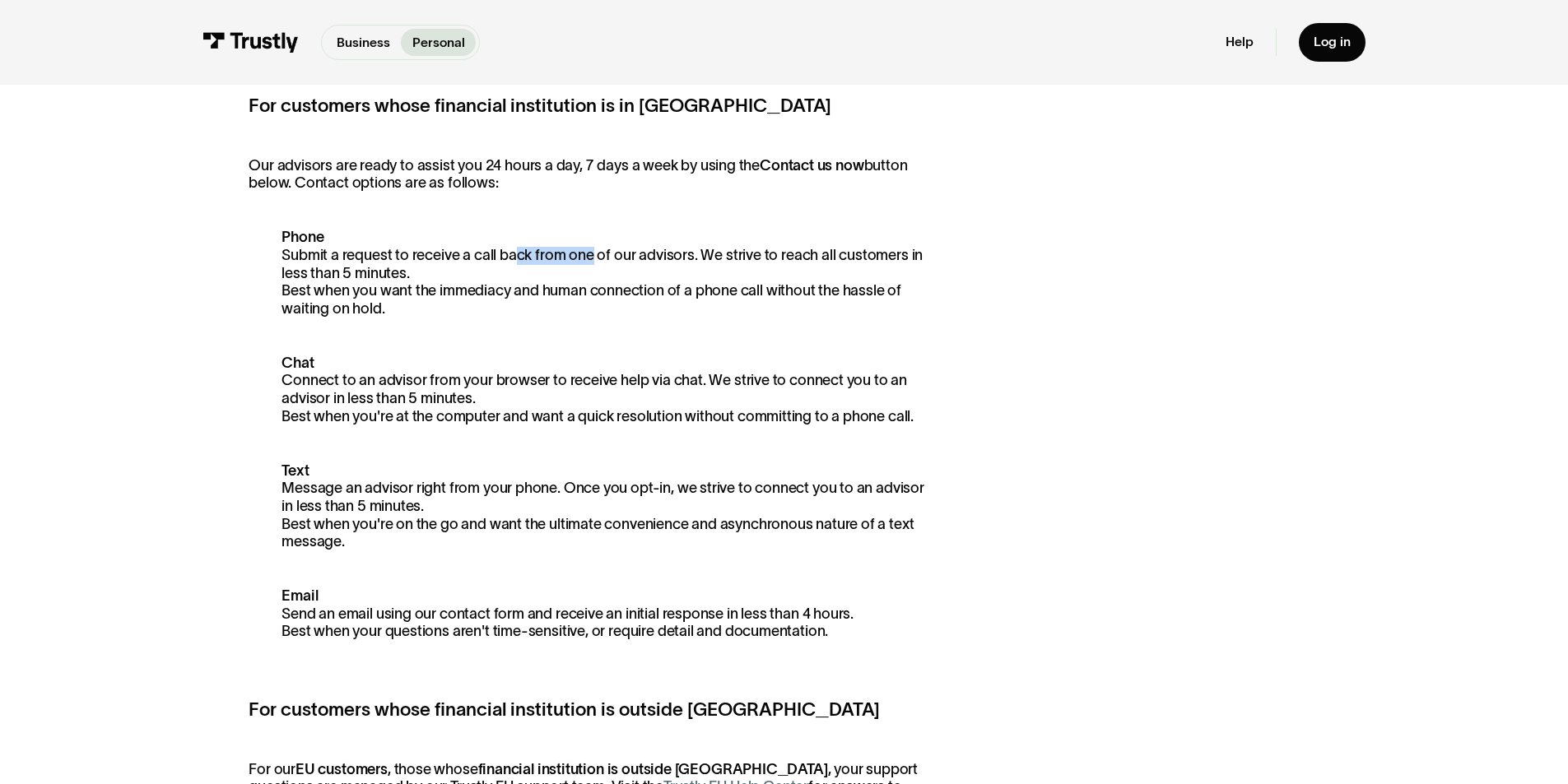
drag, startPoint x: 547, startPoint y: 256, endPoint x: 593, endPoint y: 256, distance: 46.0
click at [593, 256] on p "Phone Submit a request to receive a call back from one of our advisors. We stri…" at bounding box center [593, 273] width 689 height 89
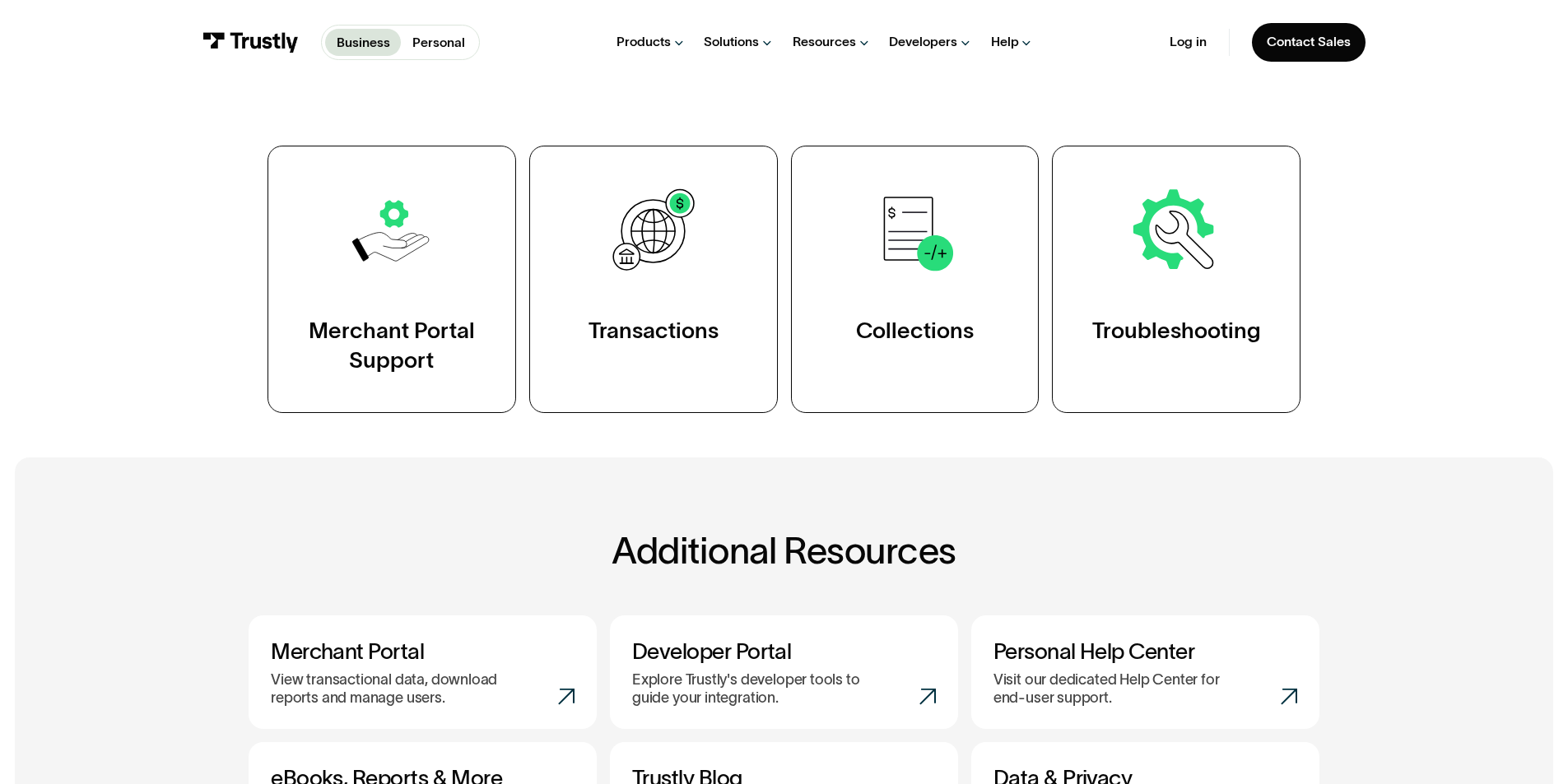
scroll to position [329, 0]
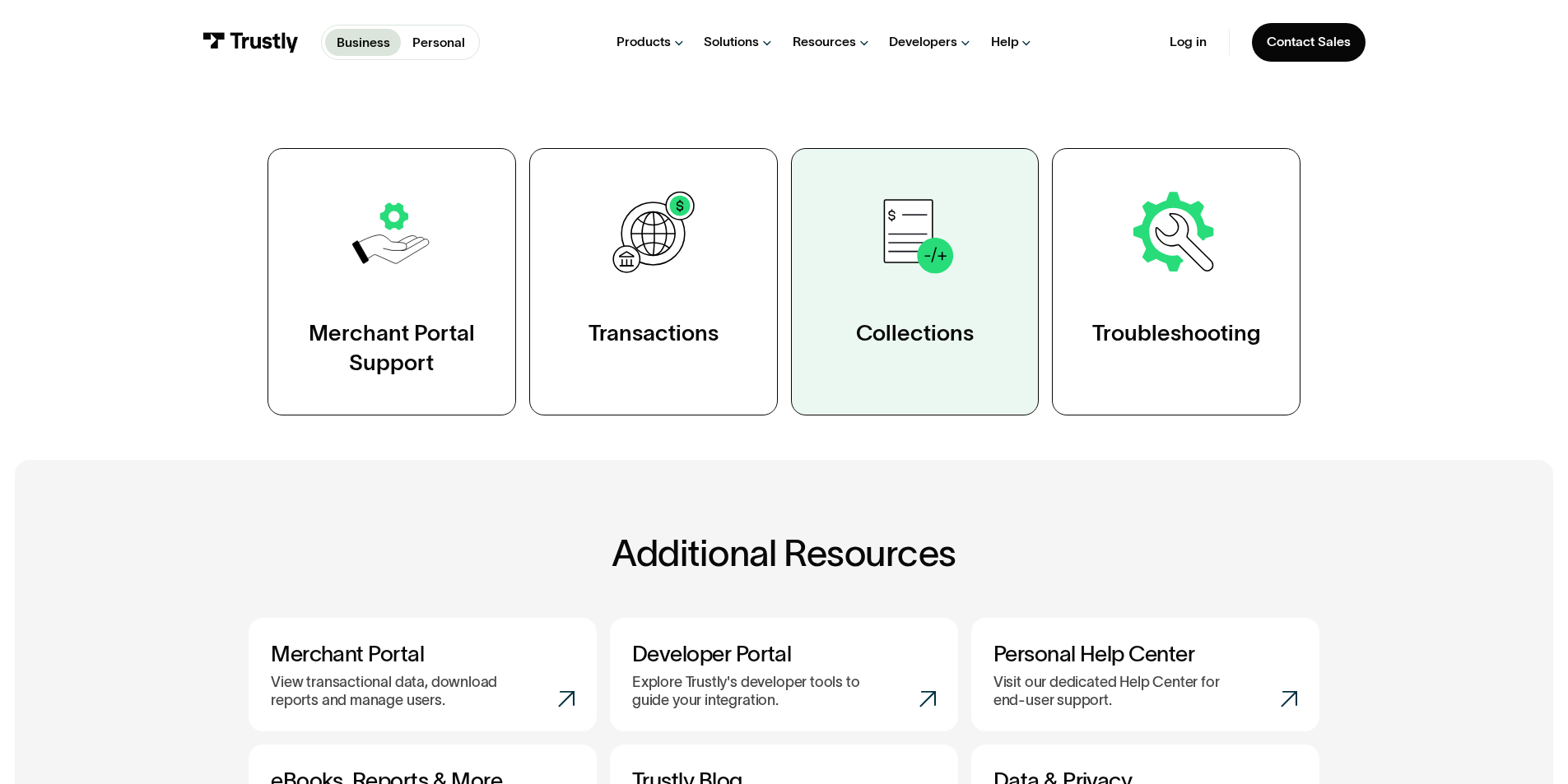
click at [889, 286] on link "Collections" at bounding box center [915, 282] width 249 height 267
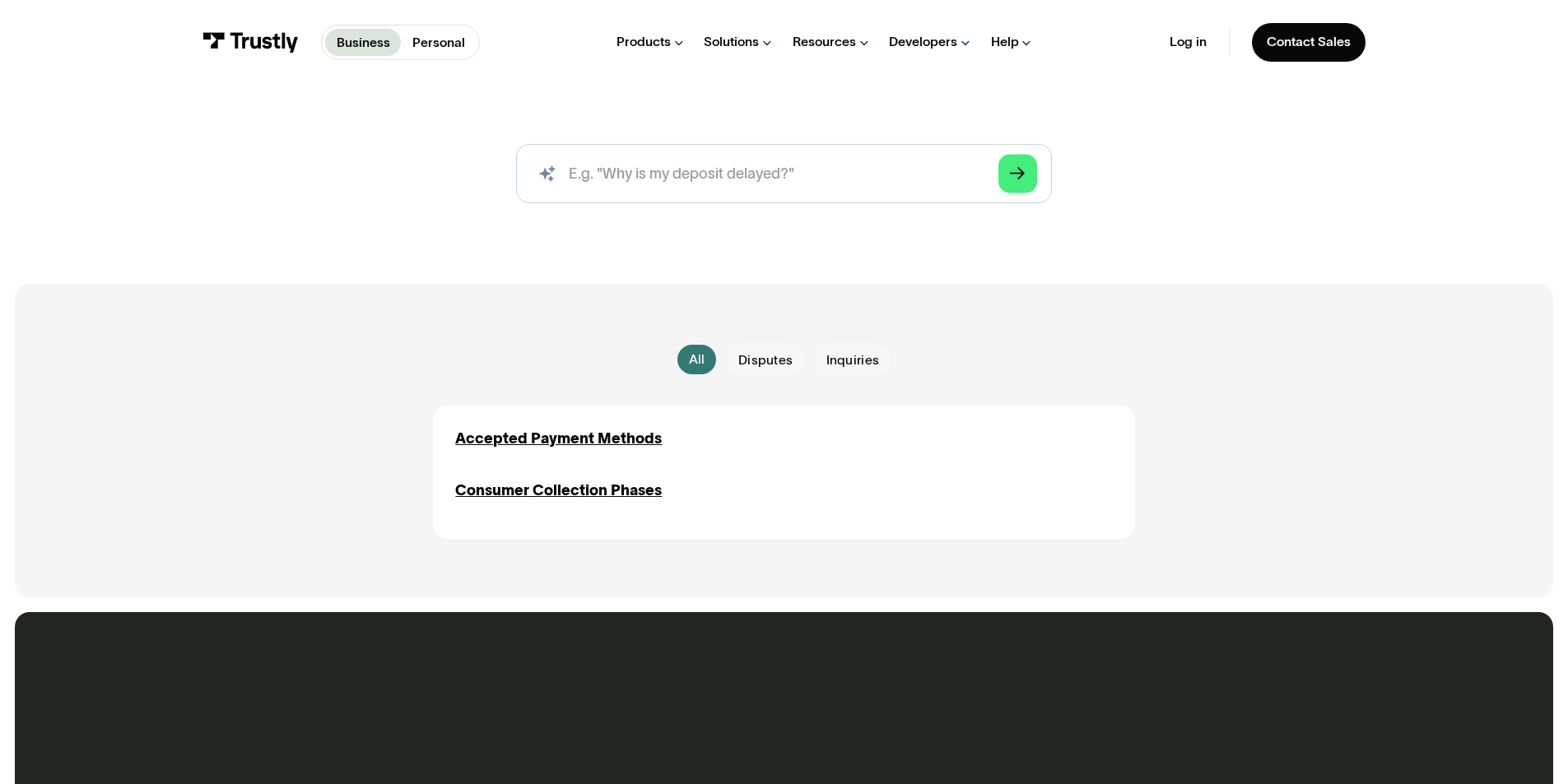
scroll to position [220, 0]
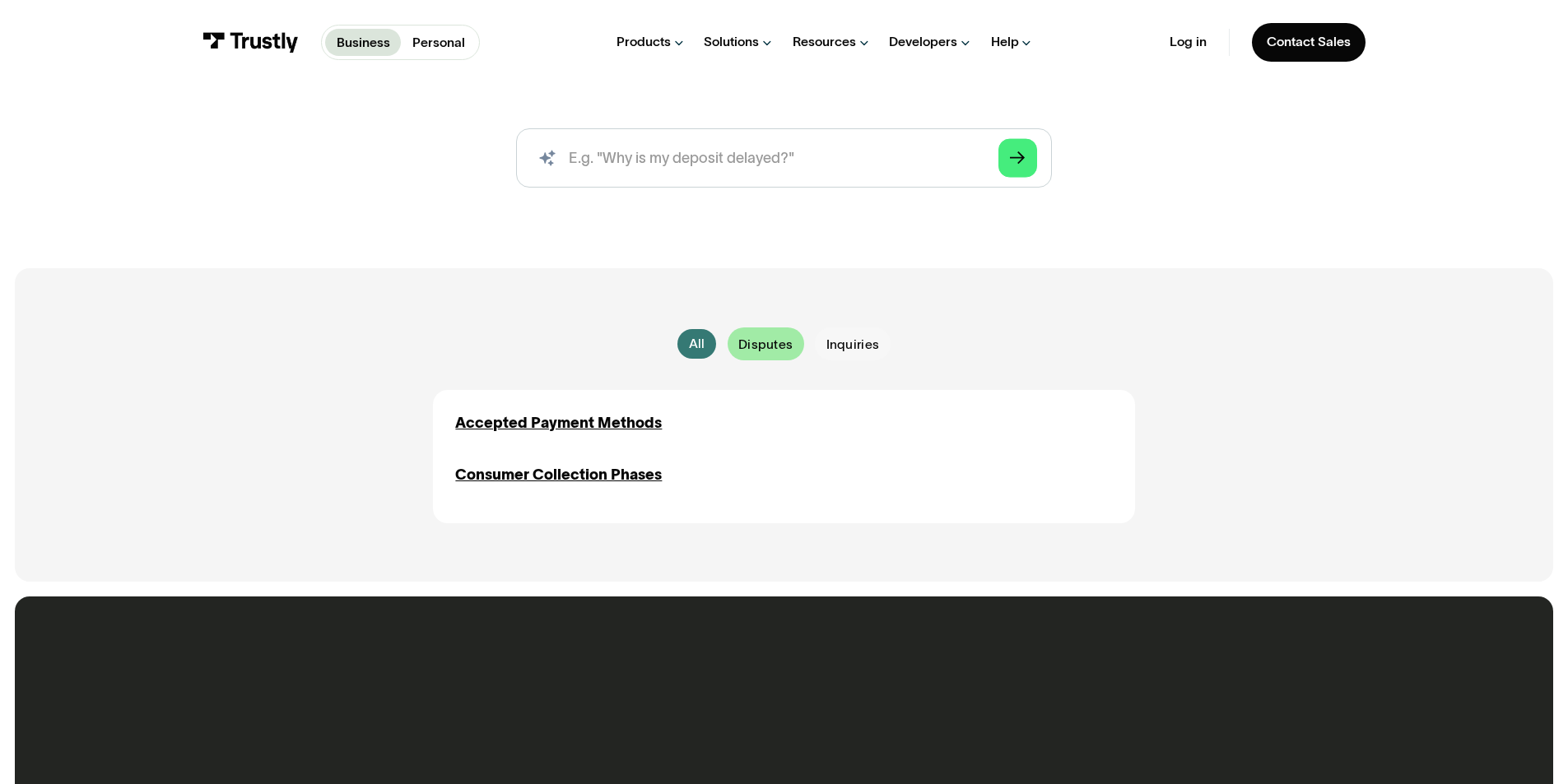
click at [787, 350] on span "Disputes" at bounding box center [765, 344] width 54 height 18
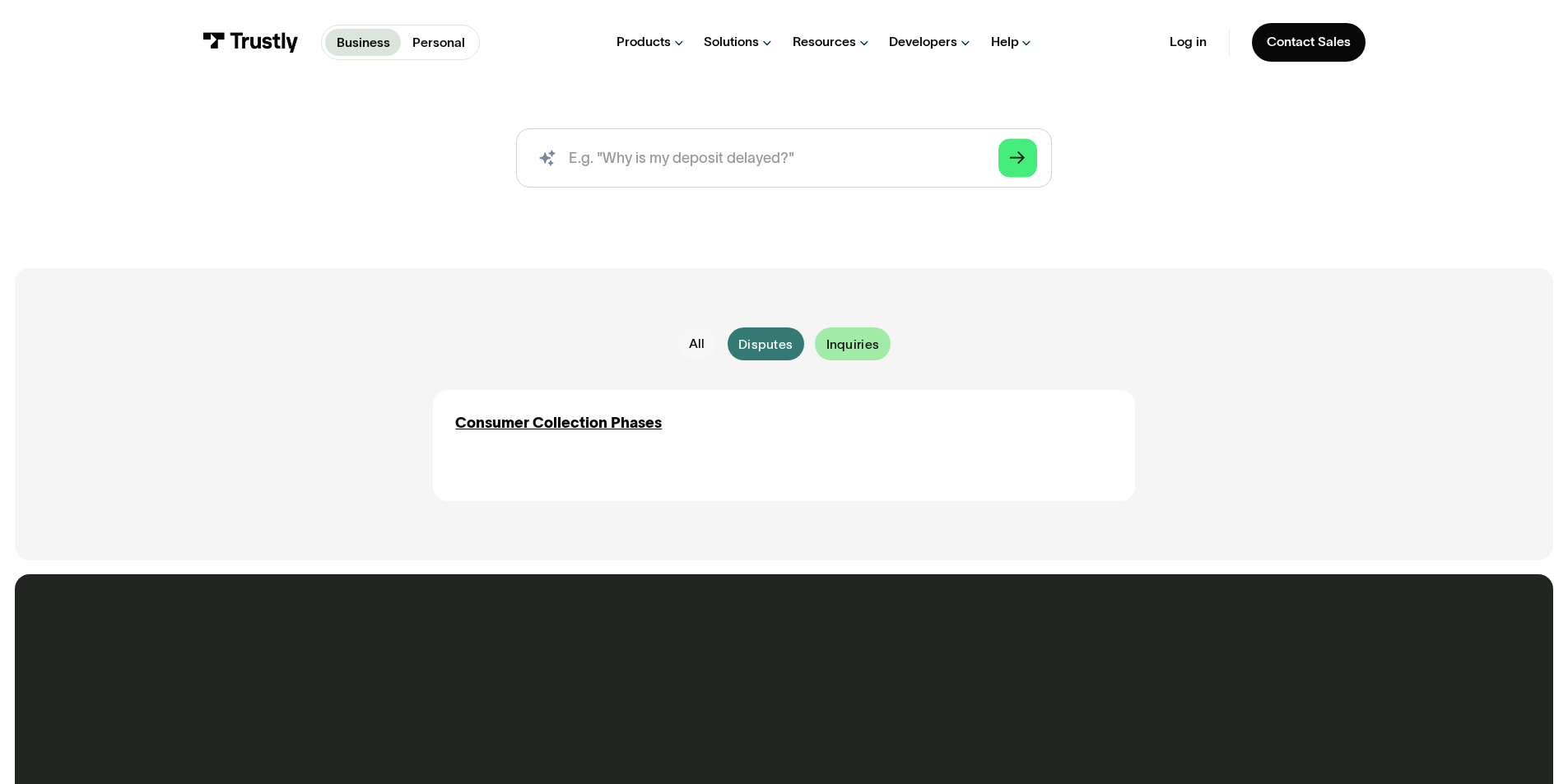
click at [827, 342] on span "Inquiries" at bounding box center [853, 344] width 53 height 18
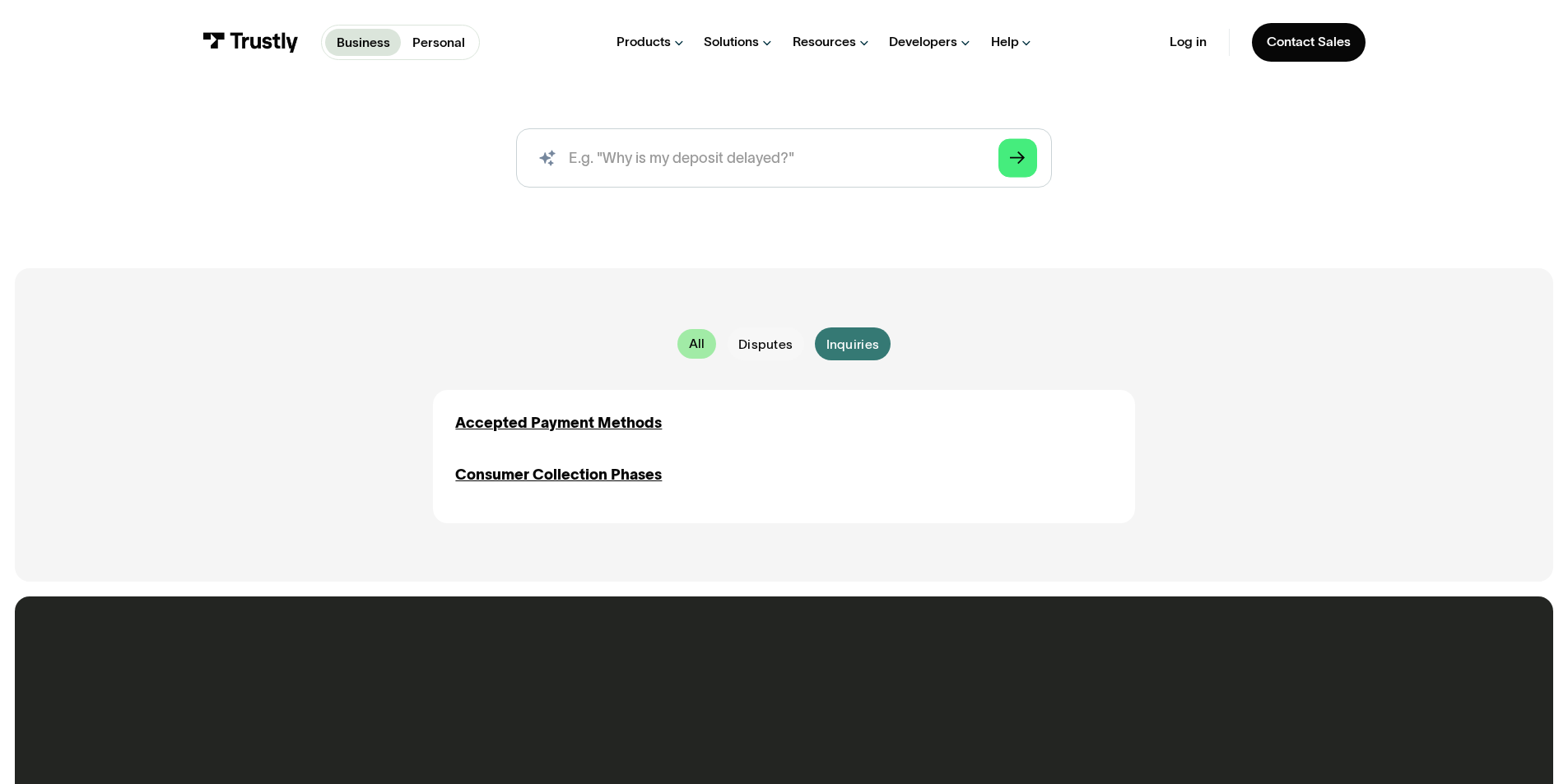
drag, startPoint x: 658, startPoint y: 357, endPoint x: 698, endPoint y: 360, distance: 40.1
click at [661, 357] on div "All All Disputes Disputes Inquiries Inquiries" at bounding box center [783, 344] width 701 height 33
click at [710, 359] on div "All All" at bounding box center [697, 344] width 39 height 30
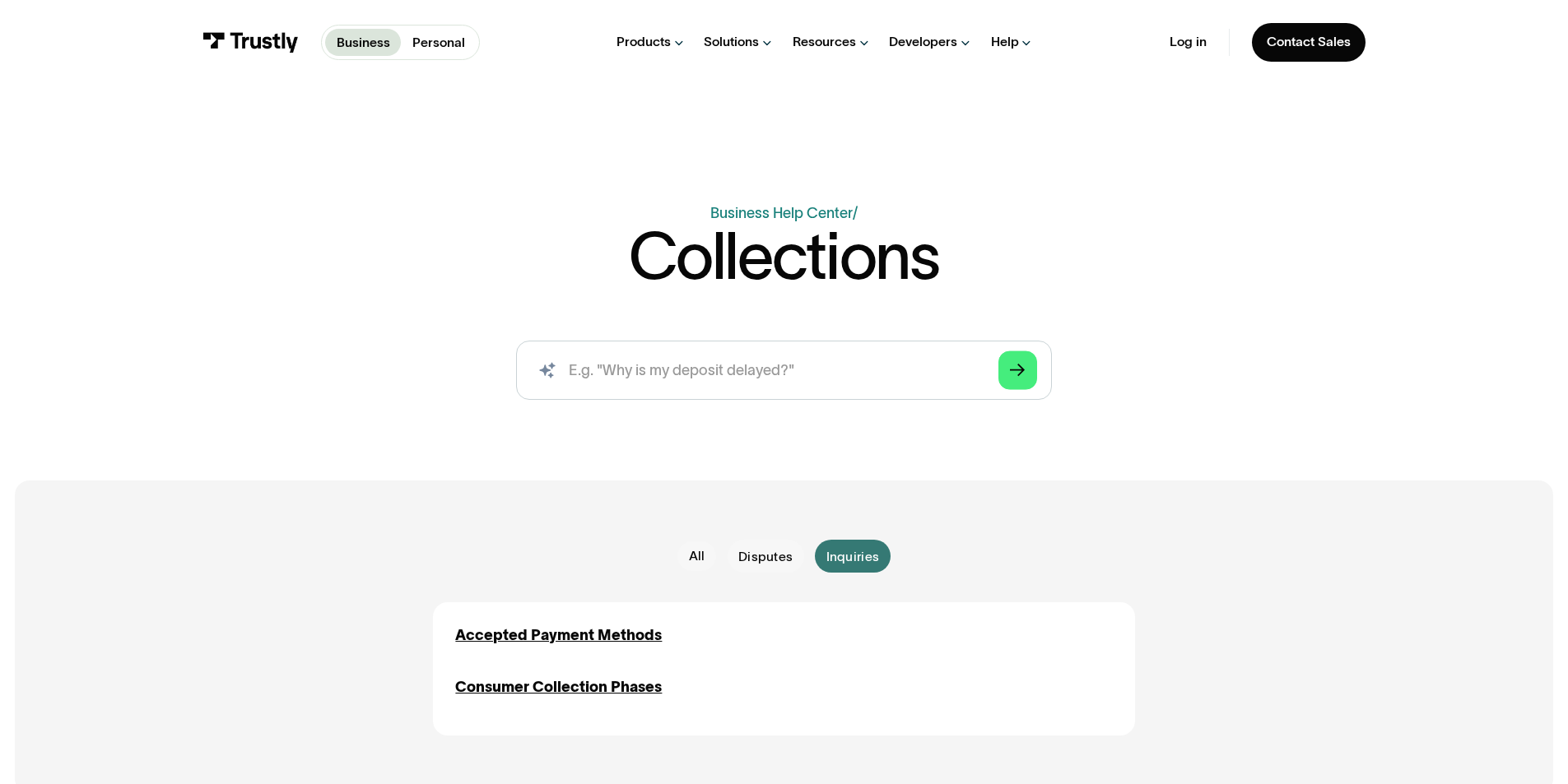
scroll to position [0, 0]
